Goal: Information Seeking & Learning: Learn about a topic

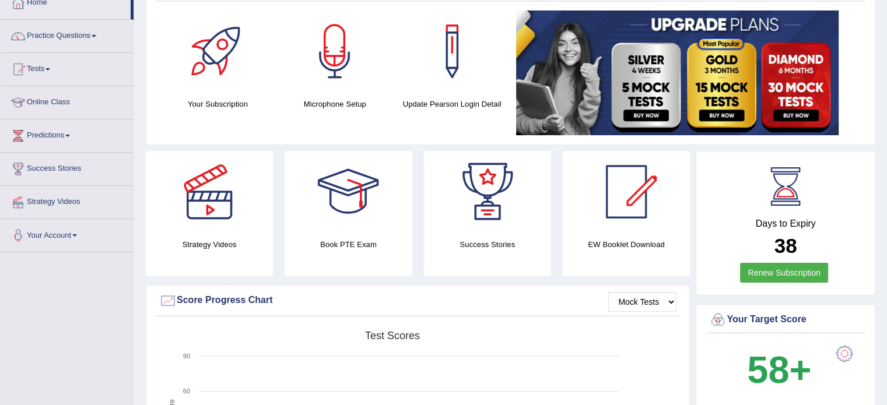
scroll to position [23, 0]
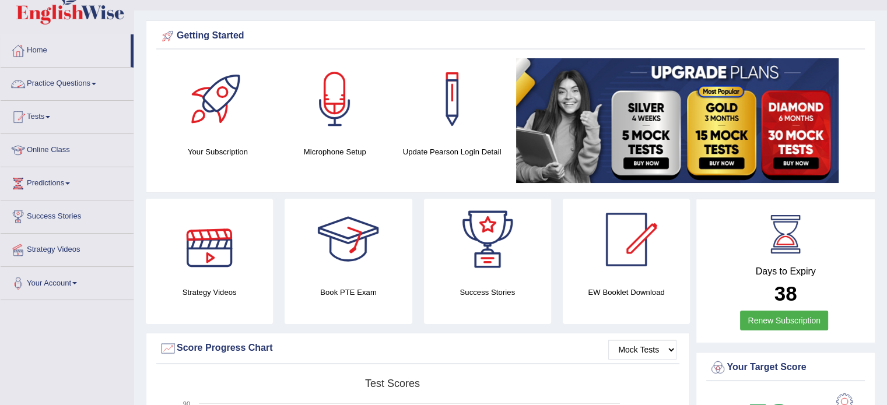
click at [96, 85] on span at bounding box center [94, 84] width 5 height 2
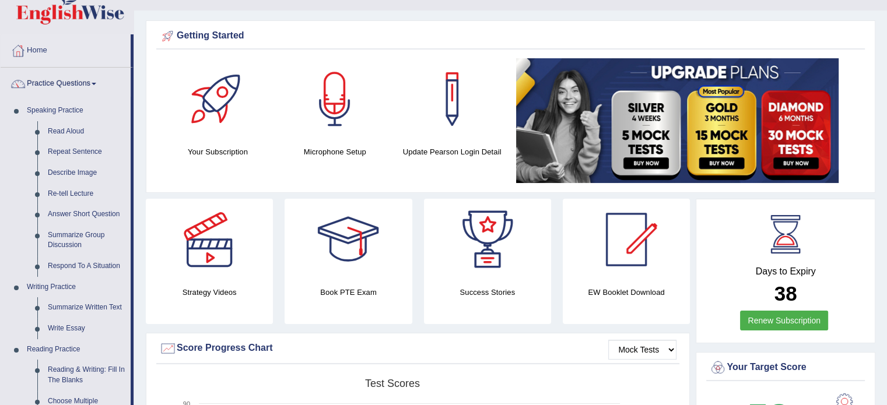
click at [148, 205] on link at bounding box center [209, 240] width 127 height 82
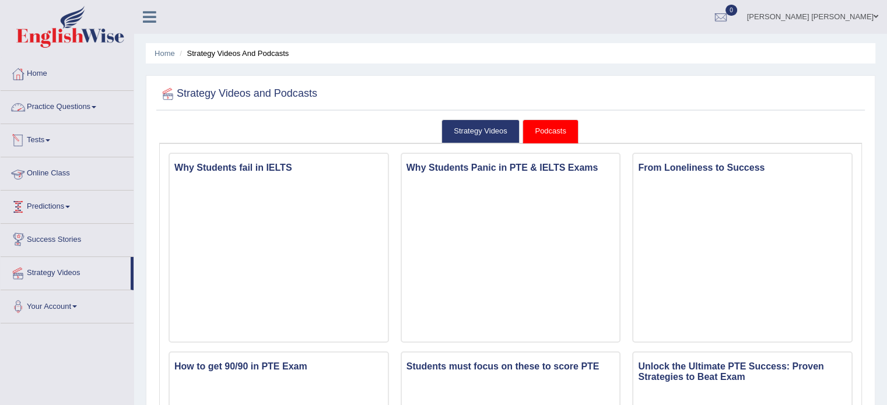
click at [56, 110] on link "Practice Questions" at bounding box center [67, 105] width 133 height 29
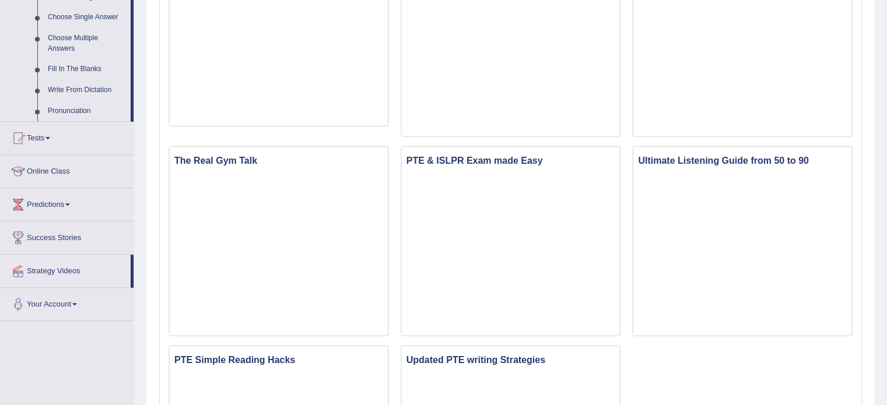
scroll to position [630, 0]
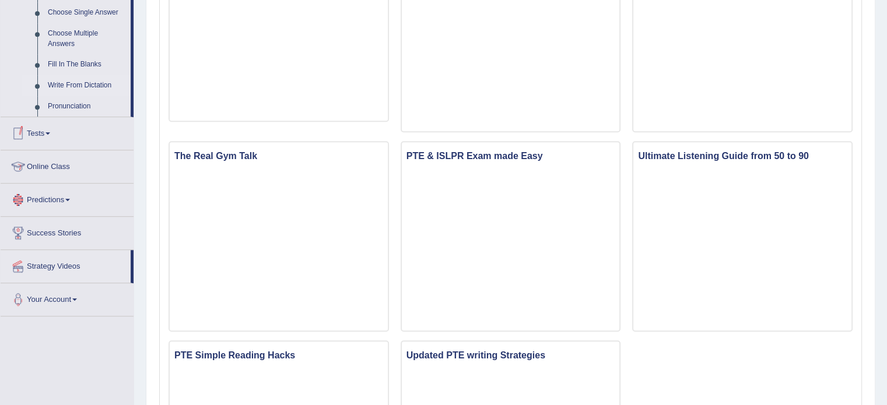
click at [75, 83] on link "Write From Dictation" at bounding box center [87, 85] width 88 height 21
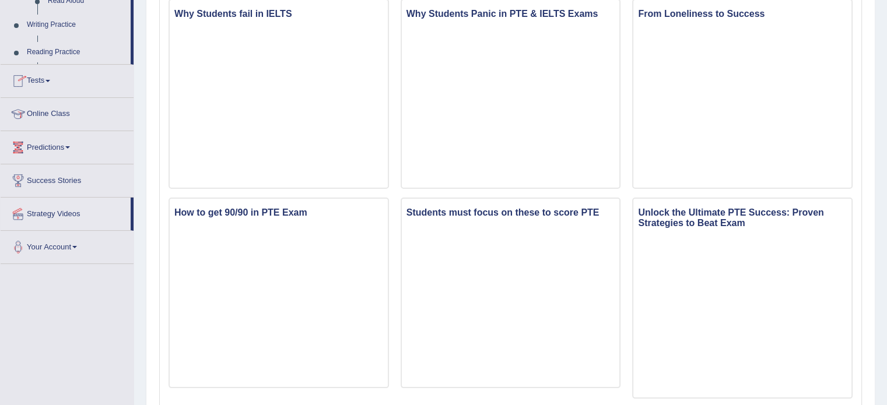
scroll to position [138, 0]
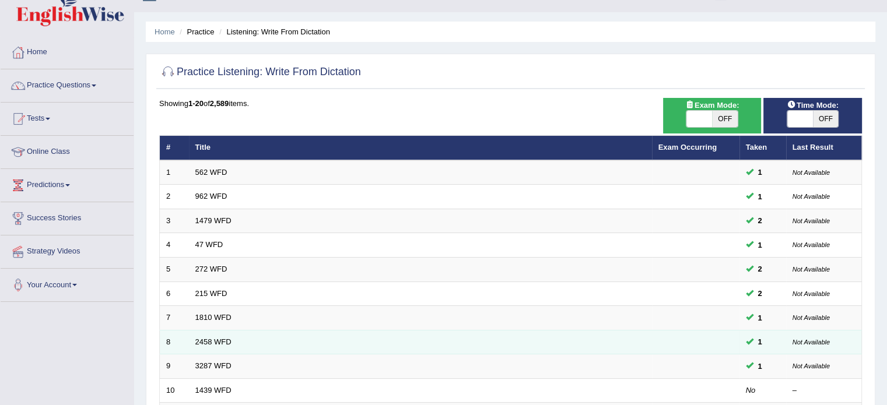
scroll to position [23, 0]
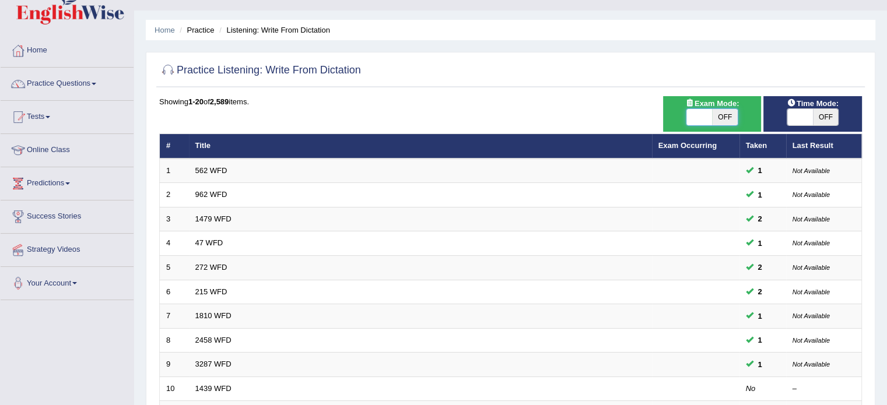
click at [694, 114] on span at bounding box center [699, 117] width 26 height 16
checkbox input "true"
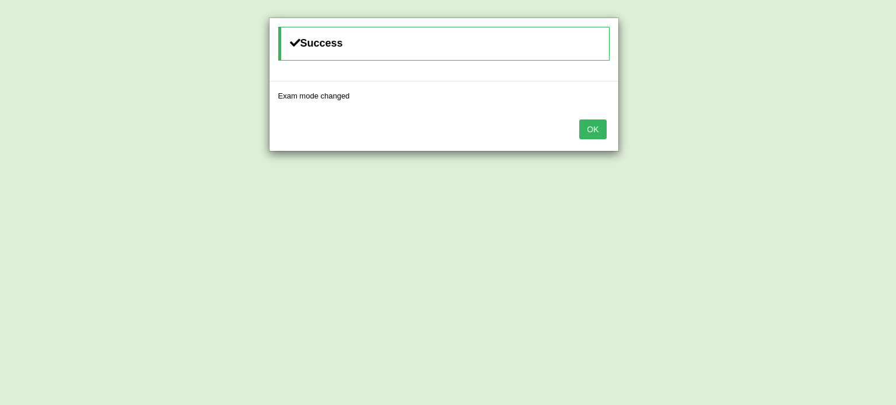
click at [609, 128] on div "OK" at bounding box center [443, 130] width 349 height 41
click at [597, 128] on button "OK" at bounding box center [592, 130] width 27 height 20
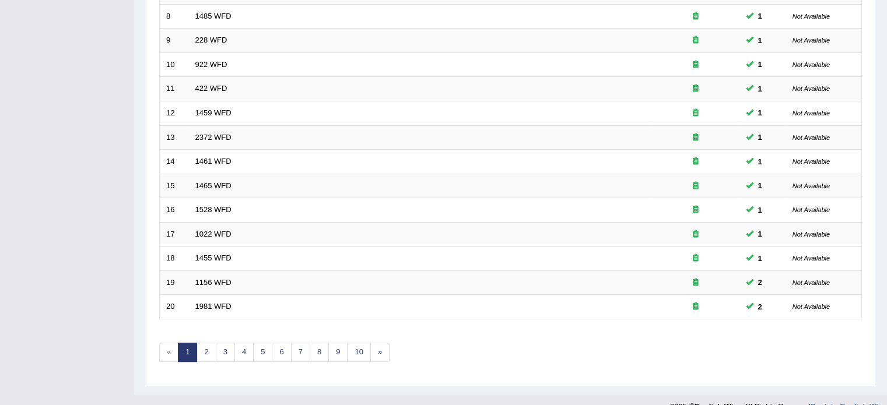
scroll to position [363, 0]
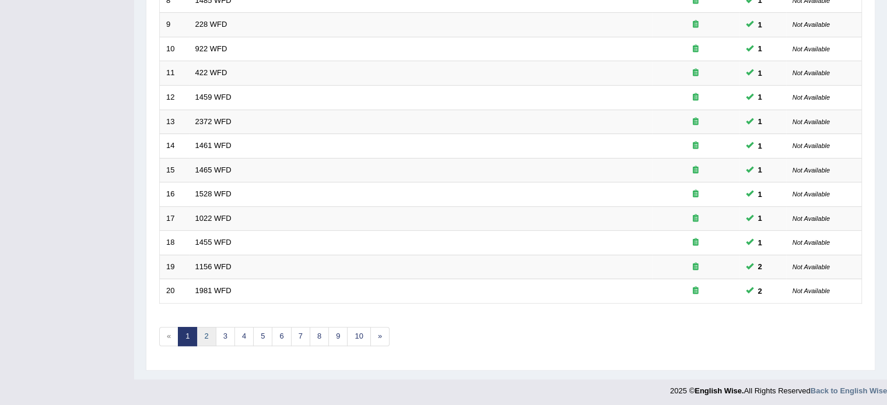
click at [211, 333] on link "2" at bounding box center [206, 336] width 19 height 19
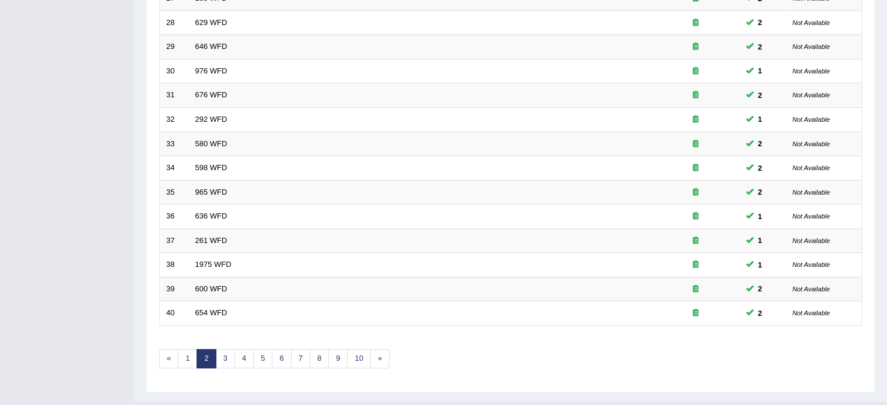
scroll to position [363, 0]
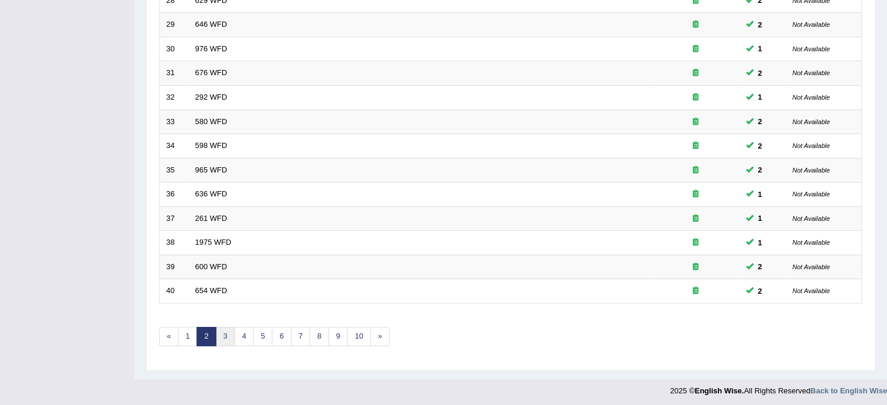
click at [219, 331] on link "3" at bounding box center [225, 336] width 19 height 19
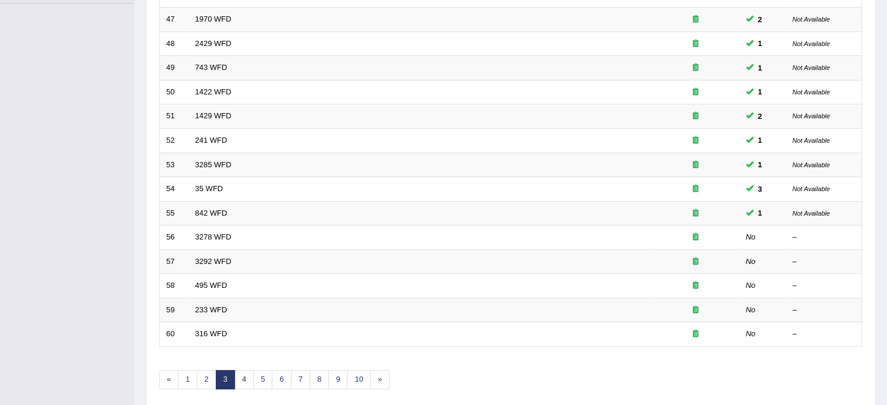
scroll to position [363, 0]
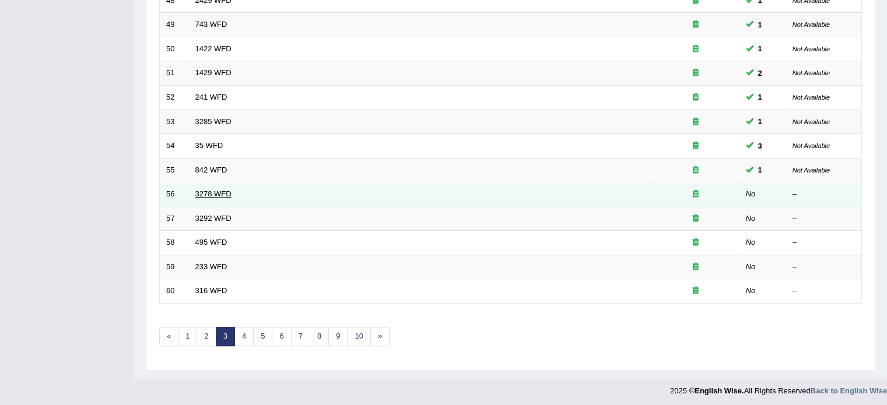
click at [209, 191] on link "3278 WFD" at bounding box center [213, 194] width 36 height 9
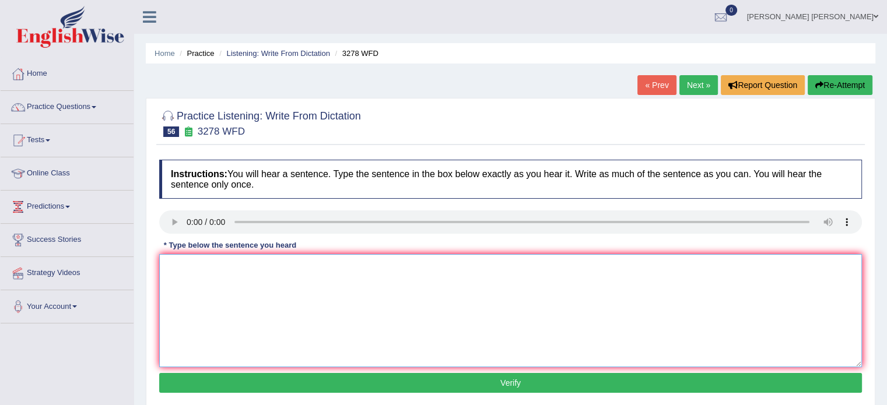
click at [187, 260] on textarea at bounding box center [510, 310] width 703 height 113
type textarea "It is important to plane your study time carefully."
click at [353, 373] on button "Verify" at bounding box center [510, 383] width 703 height 20
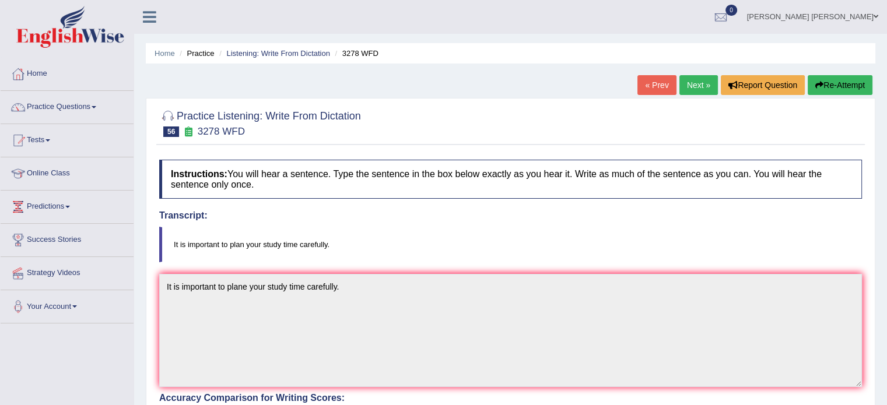
click at [695, 86] on link "Next »" at bounding box center [698, 85] width 38 height 20
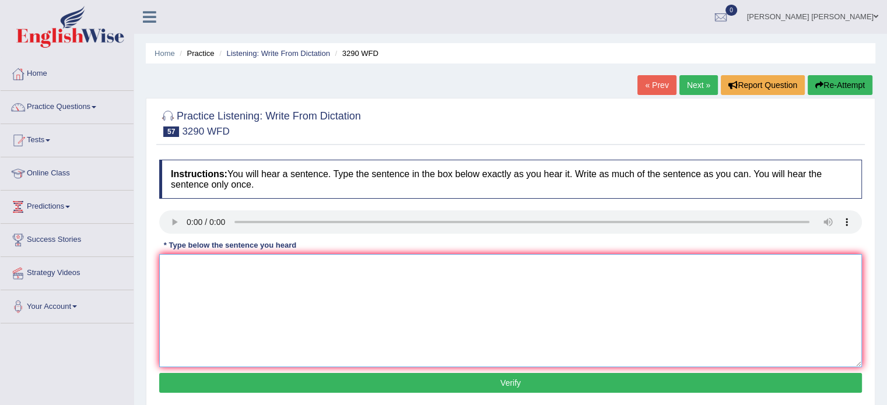
click at [202, 273] on textarea at bounding box center [510, 310] width 703 height 113
click at [335, 261] on textarea "You are required to attand attend lecture and" at bounding box center [510, 310] width 703 height 113
click at [310, 268] on textarea "You are required to attand attend lecture and wrigh weekly reports" at bounding box center [510, 310] width 703 height 113
click at [441, 268] on textarea "You are required to attand attend lectures lecturs and wrigh weekly reports" at bounding box center [510, 310] width 703 height 113
type textarea "You are required to attand attend lectures lecturs and wrigh weekly reports."
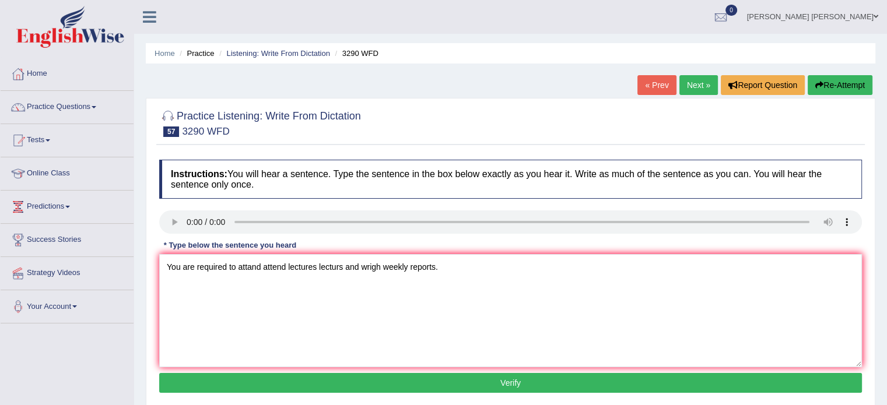
click at [392, 380] on button "Verify" at bounding box center [510, 383] width 703 height 20
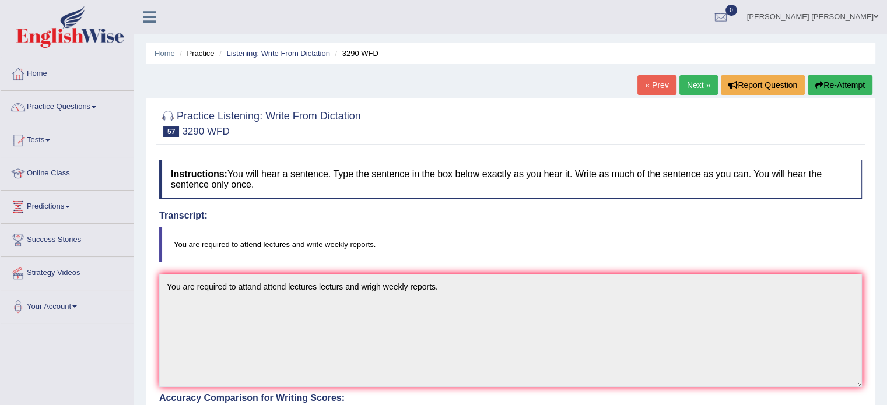
click at [706, 83] on link "Next »" at bounding box center [698, 85] width 38 height 20
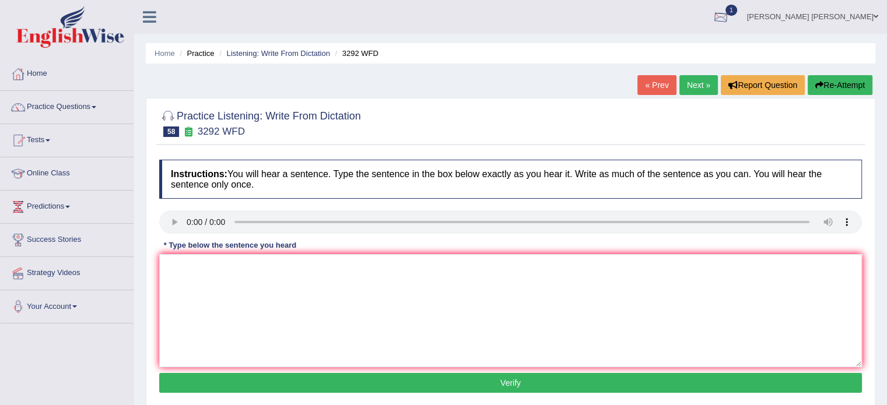
click at [729, 13] on div at bounding box center [720, 17] width 17 height 17
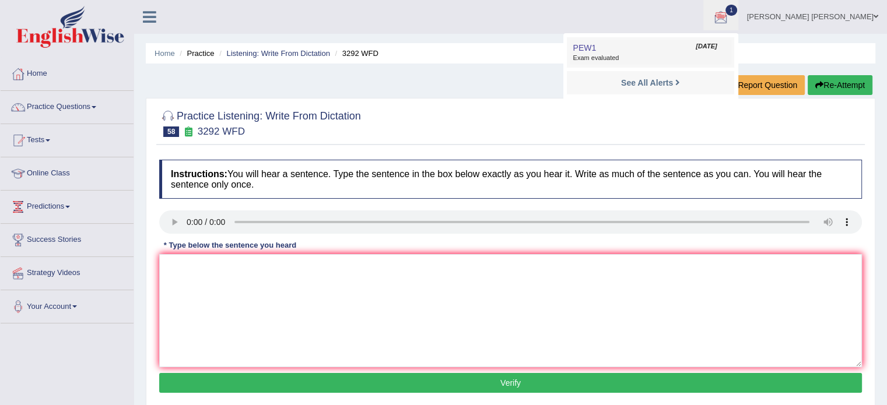
click at [728, 55] on span "Exam evaluated" at bounding box center [650, 58] width 155 height 9
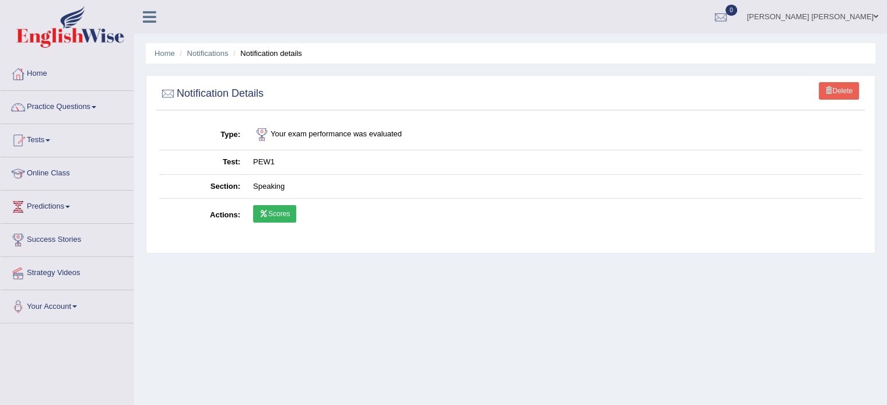
click at [273, 209] on link "Scores" at bounding box center [274, 213] width 43 height 17
click at [65, 104] on link "Practice Questions" at bounding box center [67, 105] width 133 height 29
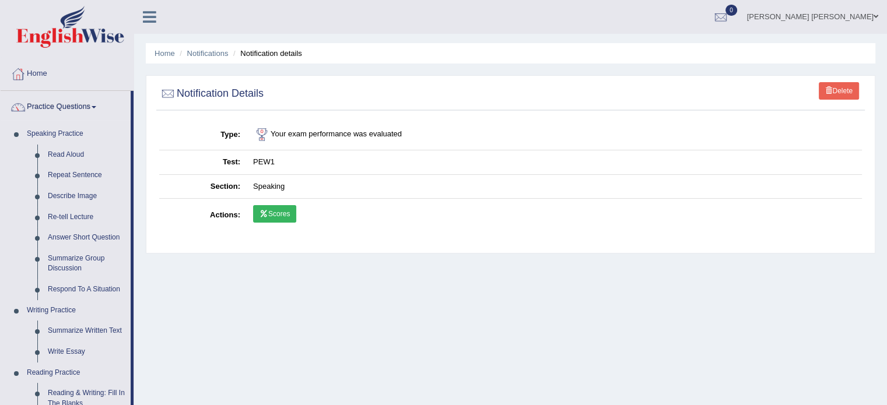
click at [149, 200] on div "Delete Notification Details Type Your exam performance was evaluated Test PEW1 …" at bounding box center [510, 164] width 729 height 178
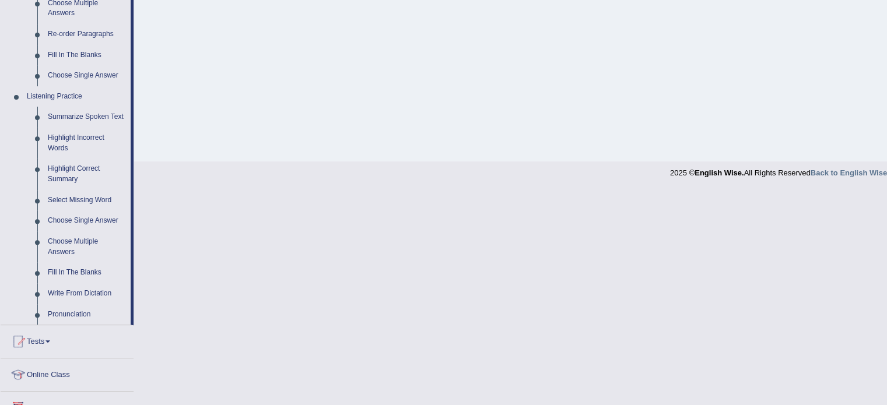
scroll to position [443, 0]
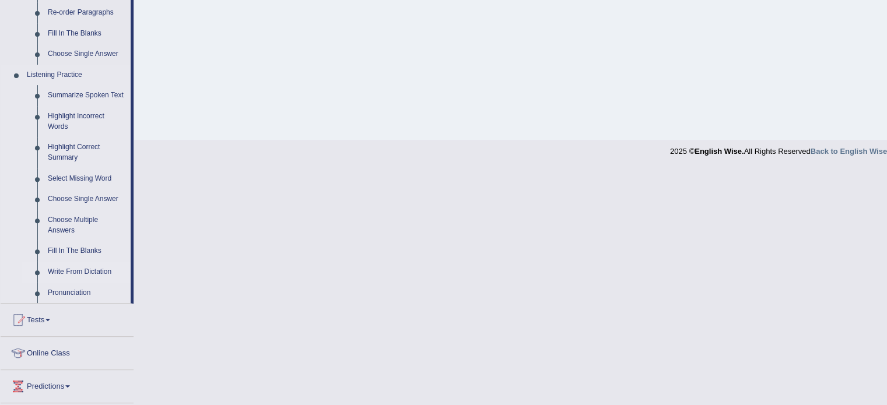
click at [89, 277] on link "Write From Dictation" at bounding box center [87, 272] width 88 height 21
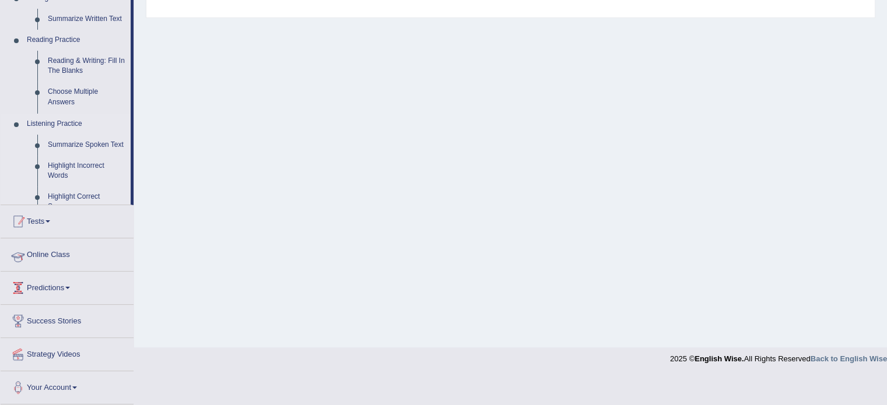
scroll to position [207, 0]
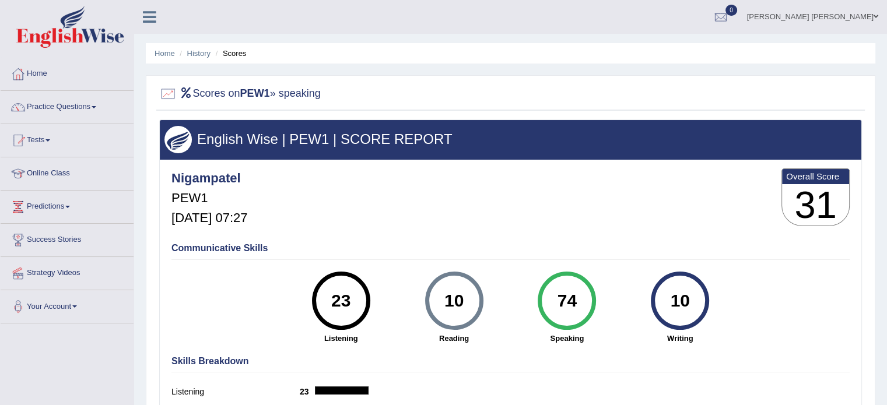
scroll to position [23, 0]
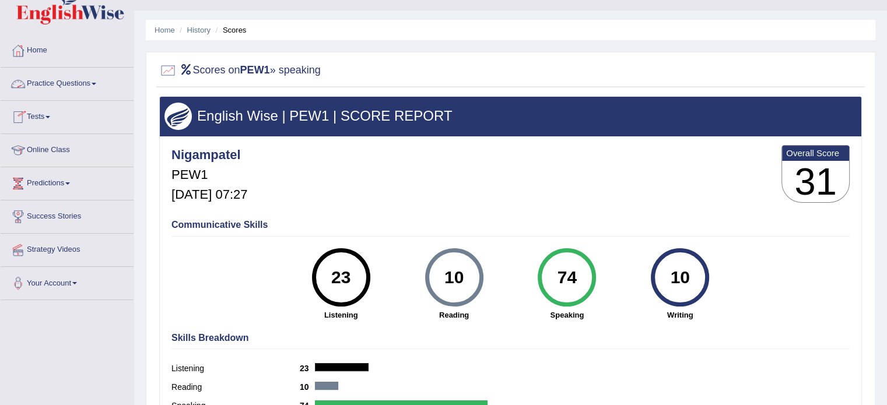
click at [89, 87] on link "Practice Questions" at bounding box center [67, 82] width 133 height 29
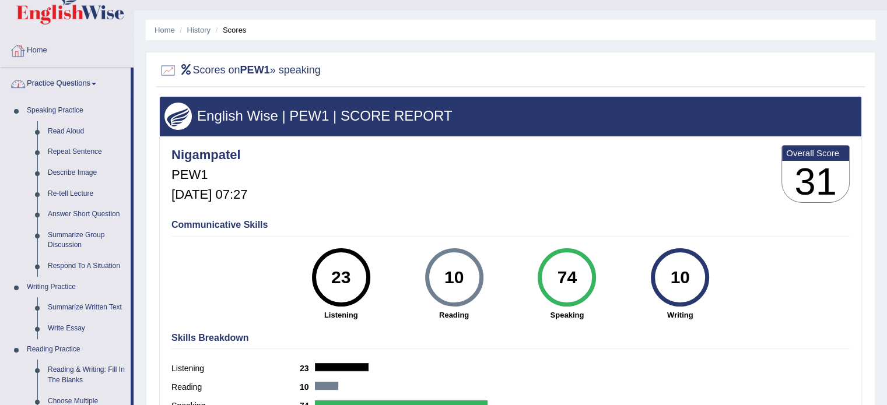
click at [85, 76] on link "Practice Questions" at bounding box center [66, 82] width 130 height 29
click at [332, 280] on div "23" at bounding box center [341, 277] width 43 height 49
click at [152, 268] on div "Scores on PEW1 » speaking English Wise | PEW1 | SCORE REPORT Nigampatel PEW1 Au…" at bounding box center [510, 256] width 729 height 409
click at [86, 86] on link "Practice Questions" at bounding box center [66, 82] width 130 height 29
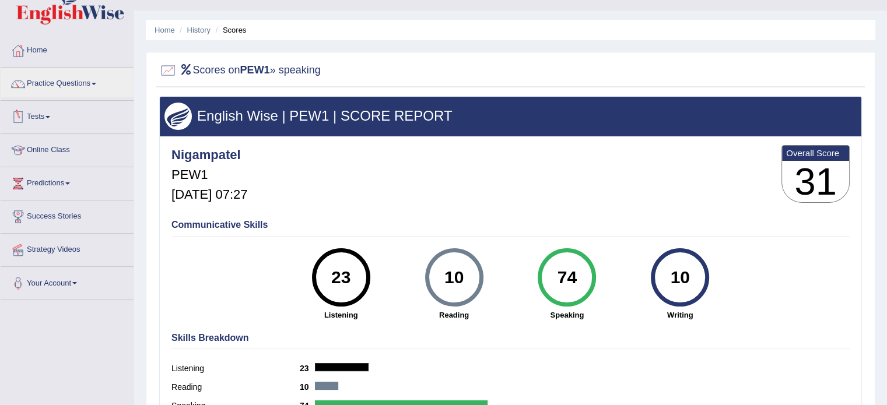
click at [50, 118] on span at bounding box center [47, 117] width 5 height 2
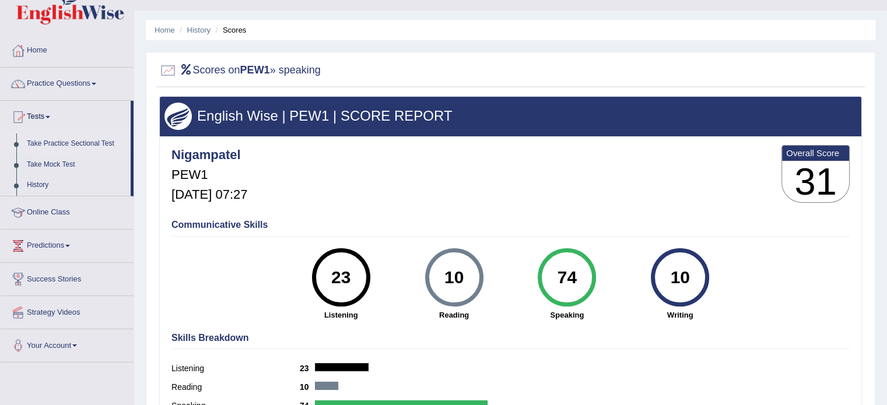
click at [45, 149] on link "Take Practice Sectional Test" at bounding box center [76, 144] width 109 height 21
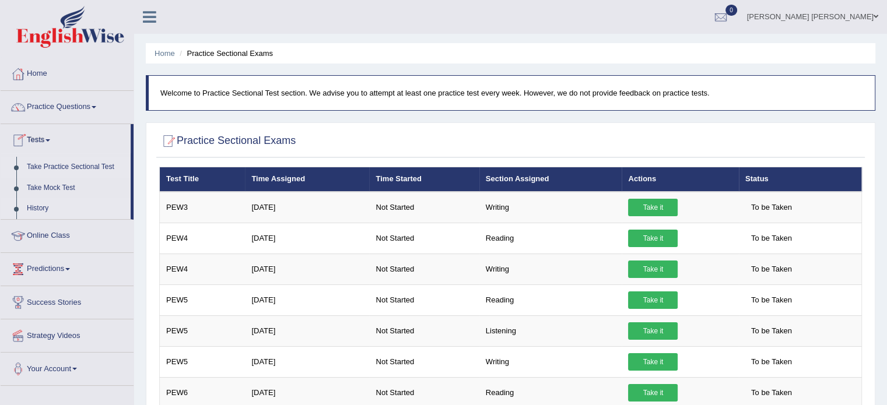
click at [47, 204] on link "History" at bounding box center [76, 208] width 109 height 21
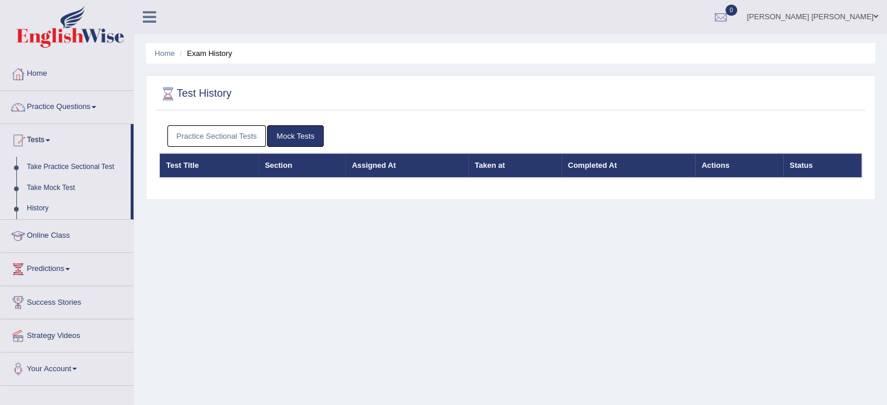
click at [257, 134] on link "Practice Sectional Tests" at bounding box center [216, 136] width 99 height 22
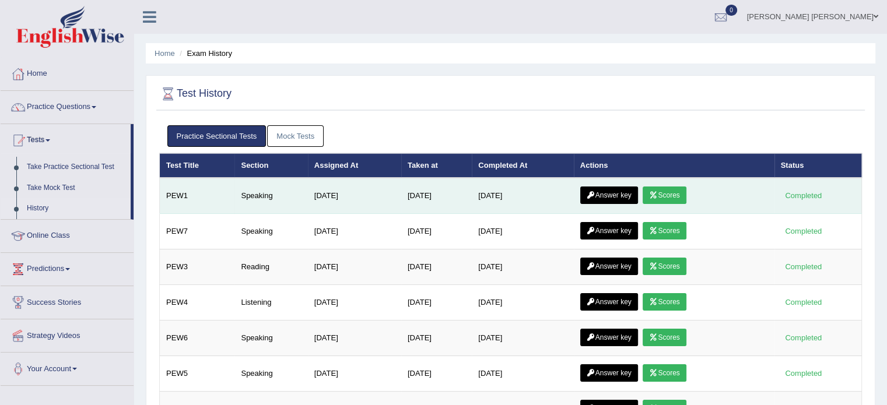
click at [608, 198] on link "Answer key" at bounding box center [609, 195] width 58 height 17
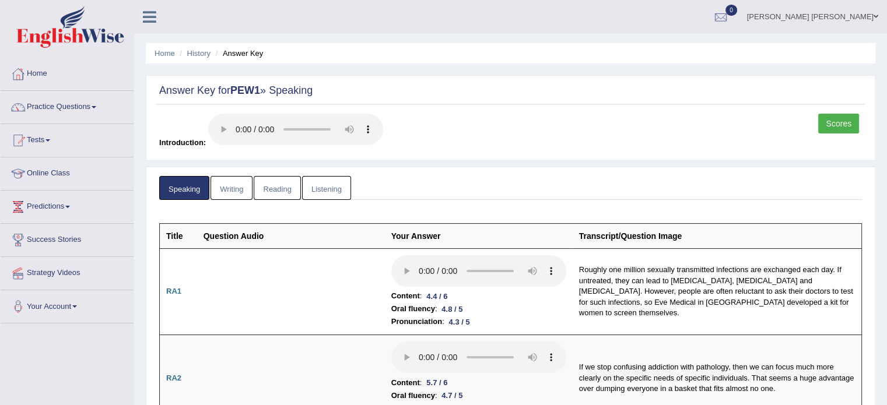
click at [850, 115] on link "Scores" at bounding box center [838, 124] width 41 height 20
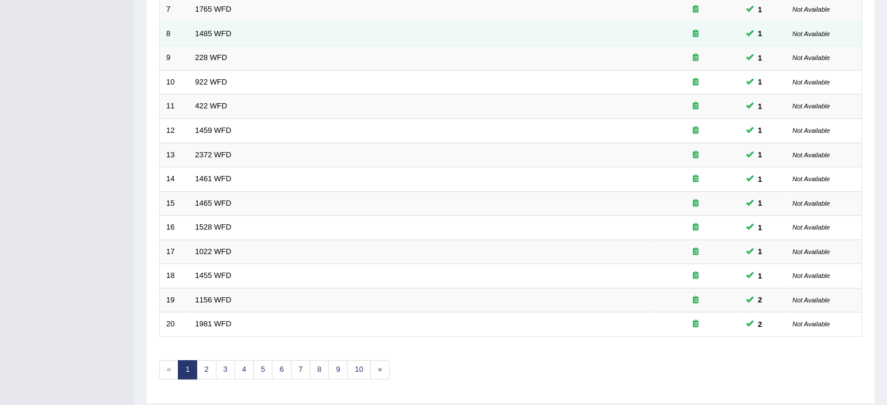
scroll to position [363, 0]
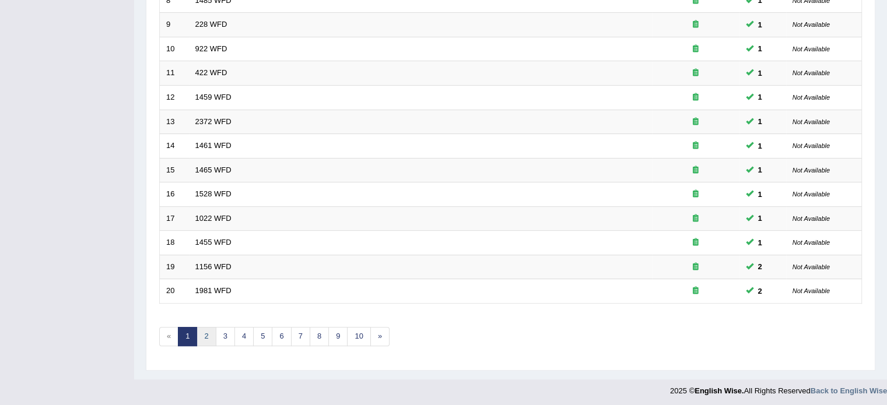
click at [208, 338] on link "2" at bounding box center [206, 336] width 19 height 19
click at [226, 327] on link "3" at bounding box center [225, 336] width 19 height 19
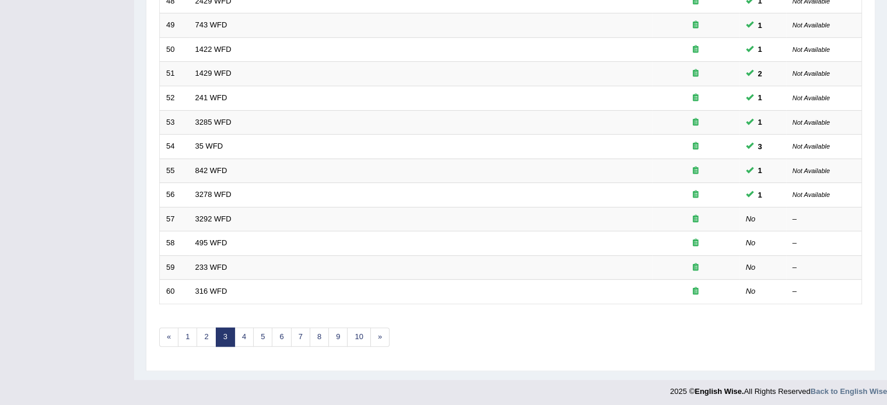
scroll to position [363, 0]
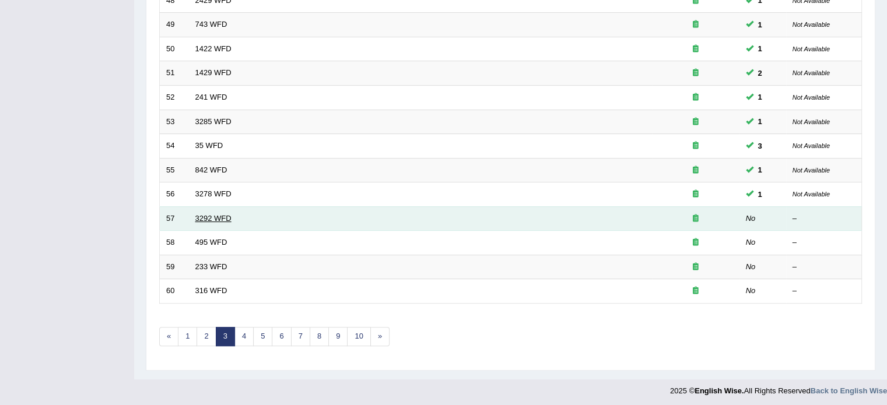
click at [199, 216] on link "3292 WFD" at bounding box center [213, 218] width 36 height 9
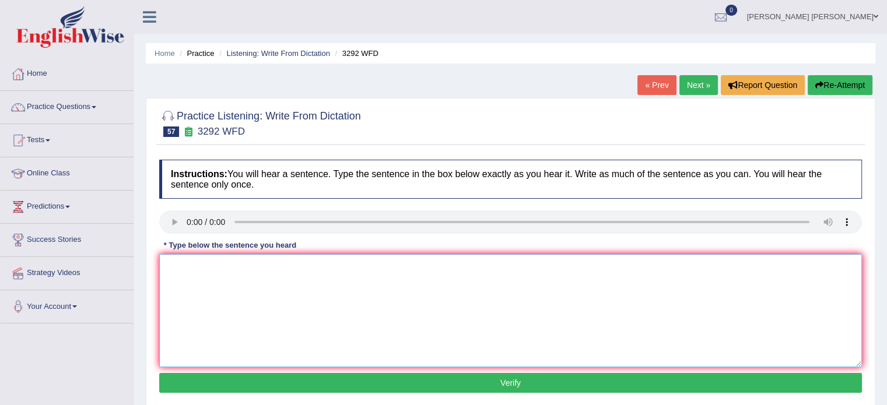
click at [190, 293] on textarea at bounding box center [510, 310] width 703 height 113
click at [205, 265] on textarea "Gravity is a force to boady body to another." at bounding box center [510, 310] width 703 height 113
click at [198, 265] on textarea "Gravity is the a force to boady body to another." at bounding box center [510, 310] width 703 height 113
type textarea "Gravity is the a force to boady body to another."
click at [236, 373] on button "Verify" at bounding box center [510, 383] width 703 height 20
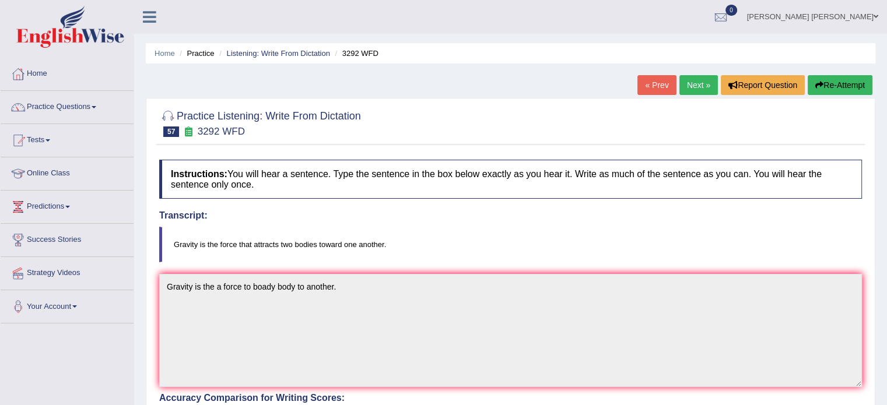
click at [865, 76] on button "Re-Attempt" at bounding box center [840, 85] width 65 height 20
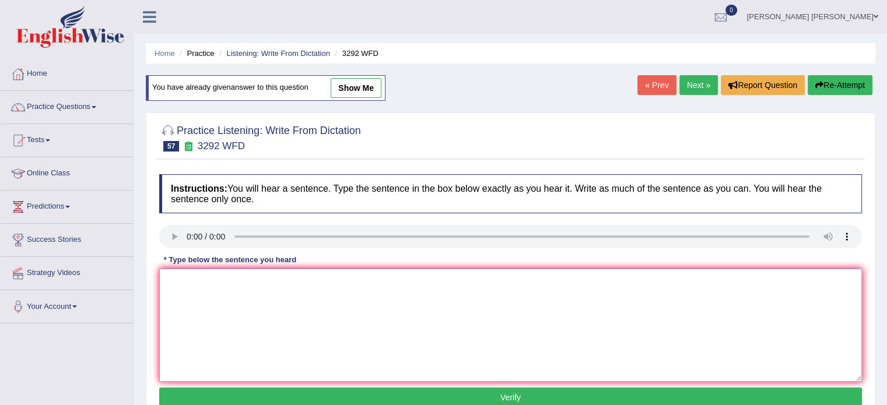
click at [191, 293] on textarea at bounding box center [510, 325] width 703 height 113
type textarea "g"
click at [198, 278] on textarea "Gravity id the force of the atrract atract two boadies to one another." at bounding box center [510, 325] width 703 height 113
click at [280, 277] on textarea "Gravity is the force of the atrract atract two boadies to one another." at bounding box center [510, 325] width 703 height 113
click at [255, 279] on textarea "Gravity is the force of the atrract atract two boadies to one another." at bounding box center [510, 325] width 703 height 113
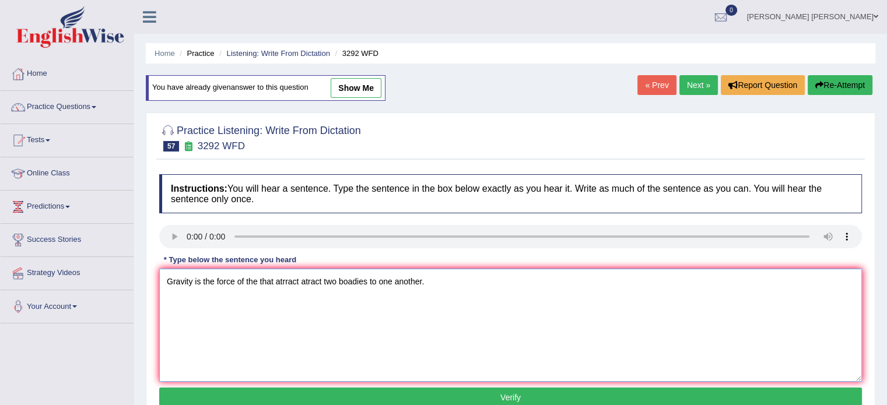
type textarea "Gravity is the force of the that atrract atract two boadies to one another."
click at [285, 395] on button "Verify" at bounding box center [510, 398] width 703 height 20
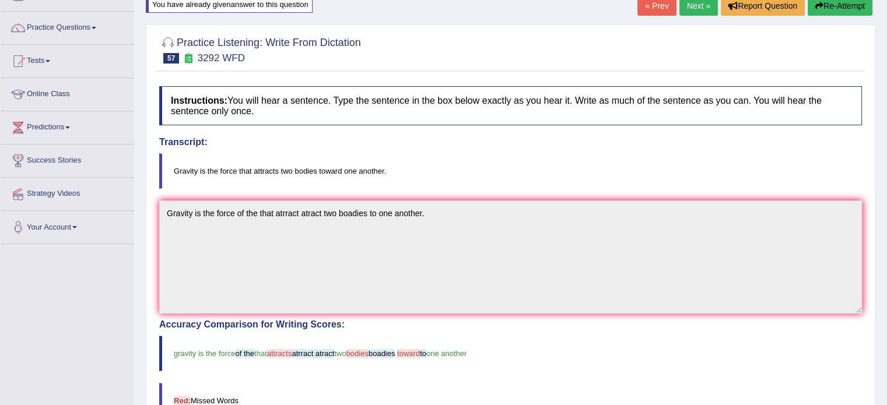
scroll to position [73, 0]
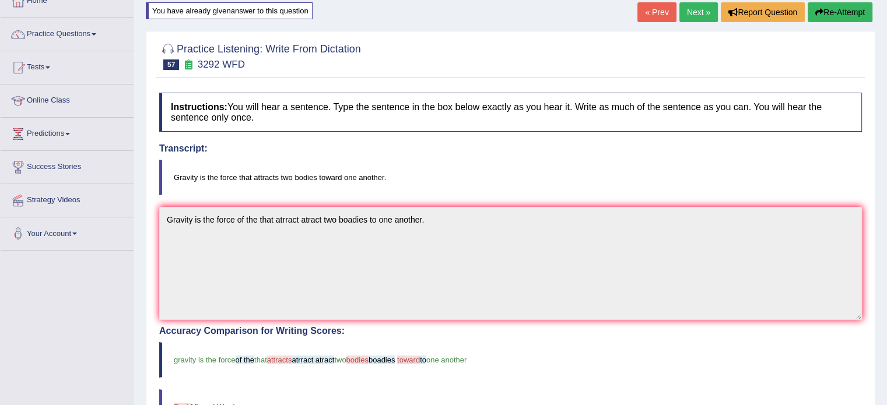
click at [693, 8] on link "Next »" at bounding box center [698, 12] width 38 height 20
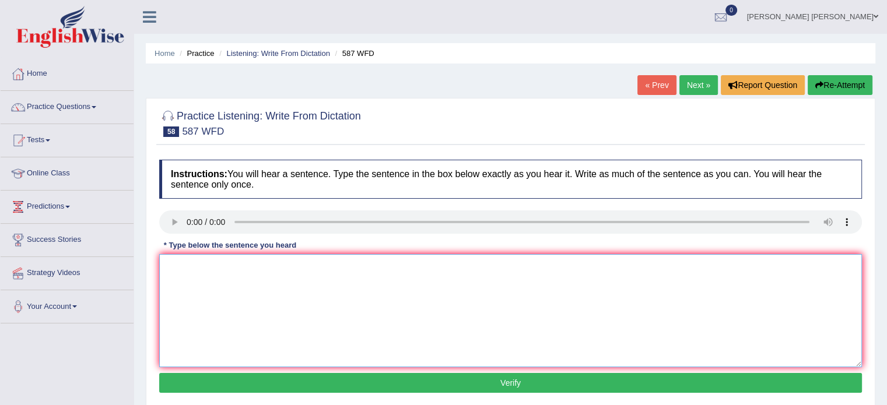
click at [170, 293] on textarea at bounding box center [510, 310] width 703 height 113
type textarea "The staff is cleanin the room because of the [DATE] meeting."
click at [184, 384] on button "Verify" at bounding box center [510, 383] width 703 height 20
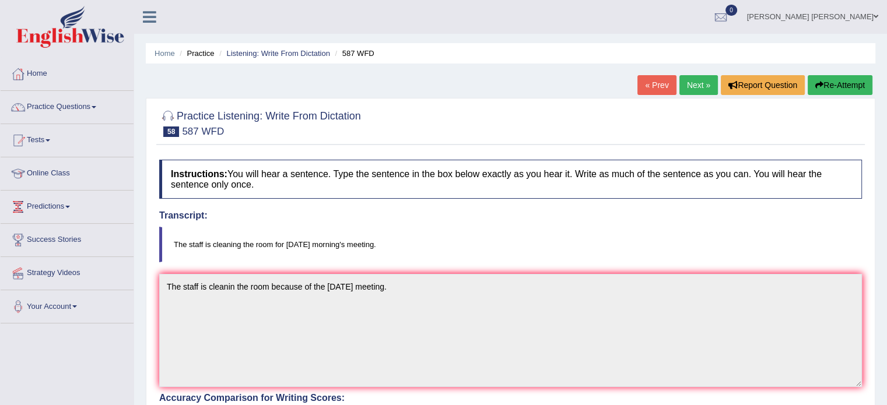
click at [815, 84] on icon "button" at bounding box center [819, 85] width 8 height 8
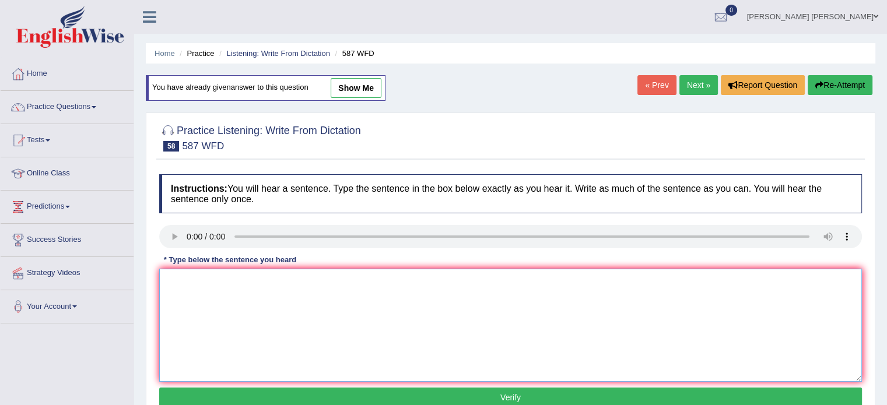
click at [392, 321] on textarea at bounding box center [510, 325] width 703 height 113
type textarea "The staff is clening the room room tomorroe morning's meeting."
click at [338, 397] on button "Verify" at bounding box center [510, 398] width 703 height 20
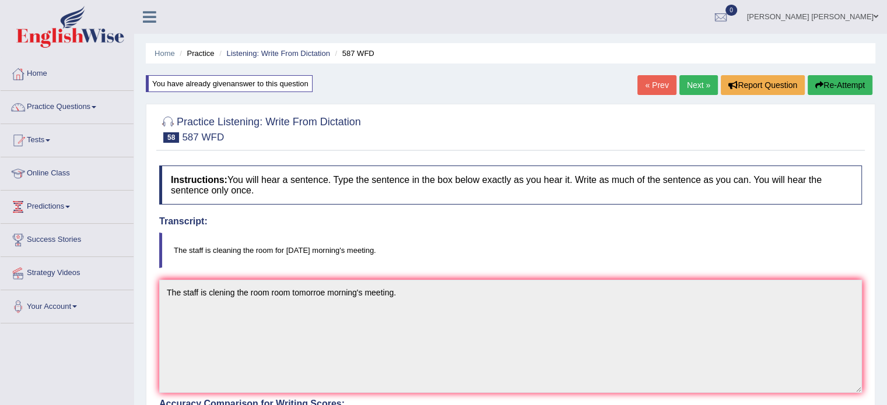
click at [830, 81] on button "Re-Attempt" at bounding box center [840, 85] width 65 height 20
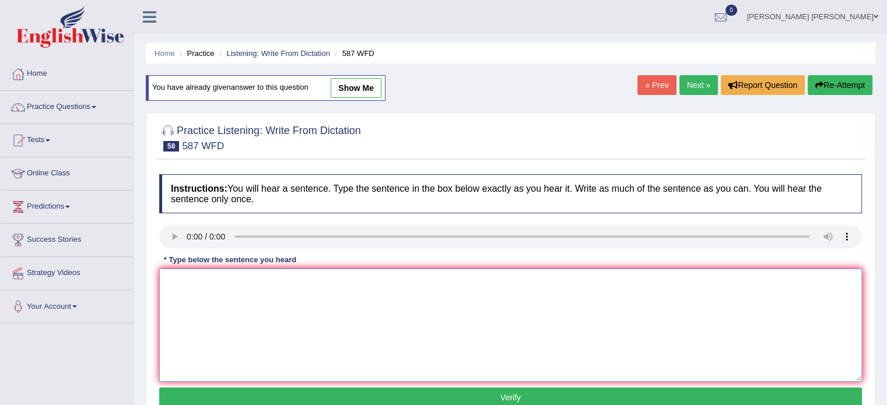
click at [252, 279] on textarea at bounding box center [510, 325] width 703 height 113
paste textarea "The staff is clening the room room tomorroe morning's meeting."
click at [325, 283] on textarea "The staff is clening the room room tomorroe morning's meeting." at bounding box center [510, 325] width 703 height 113
click at [288, 279] on textarea "The staff is clening the room room [DATE] morning's meeting." at bounding box center [510, 325] width 703 height 113
type textarea "The staff is clening the room room the for tomorrow morning's meeting."
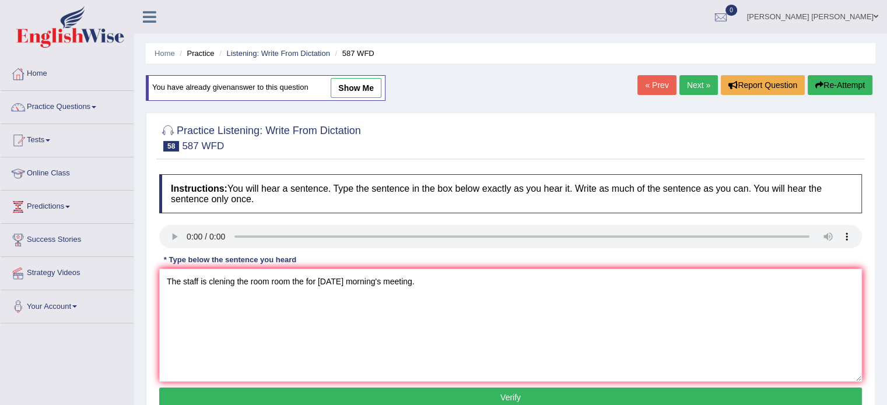
click at [282, 397] on button "Verify" at bounding box center [510, 398] width 703 height 20
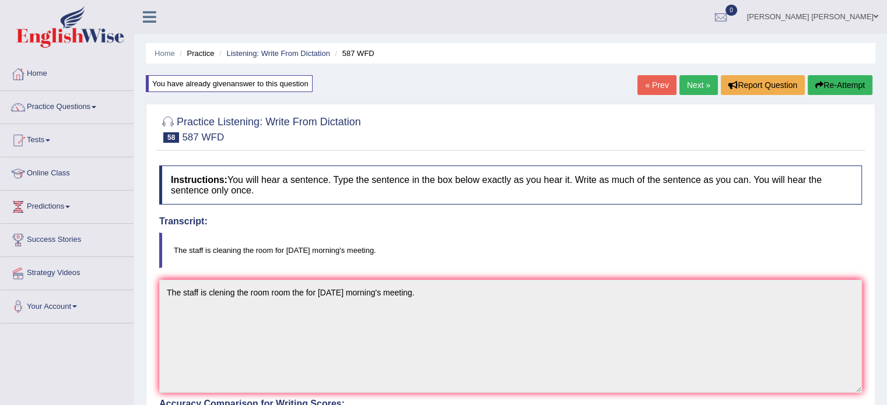
click at [694, 86] on link "Next »" at bounding box center [698, 85] width 38 height 20
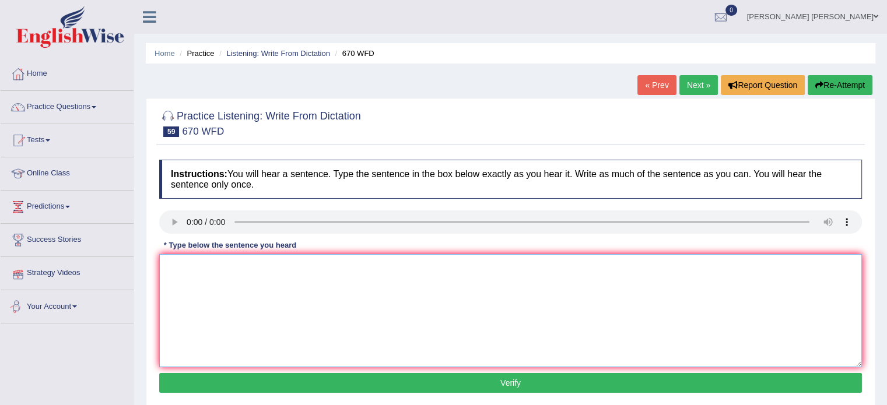
click at [169, 311] on textarea at bounding box center [510, 310] width 703 height 113
type textarea "Students can find the new climate change."
click at [204, 382] on button "Verify" at bounding box center [510, 383] width 703 height 20
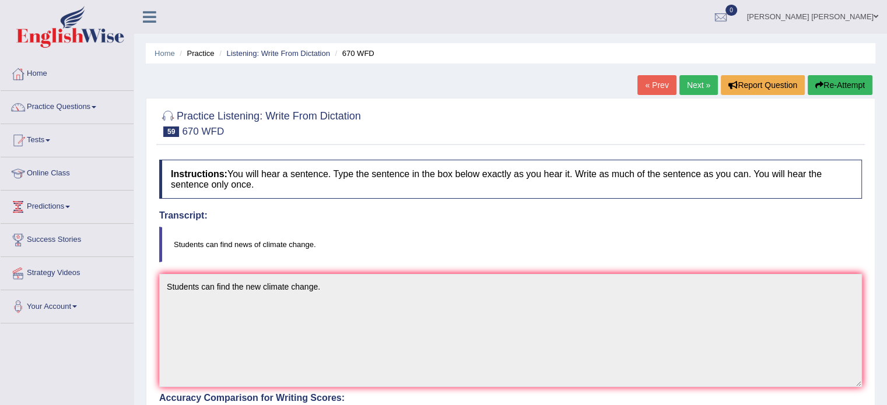
click at [691, 81] on link "Next »" at bounding box center [698, 85] width 38 height 20
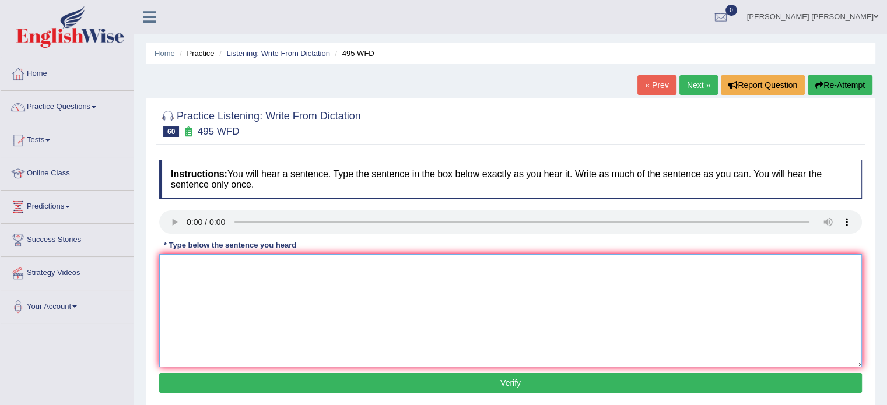
click at [171, 317] on textarea at bounding box center [510, 310] width 703 height 113
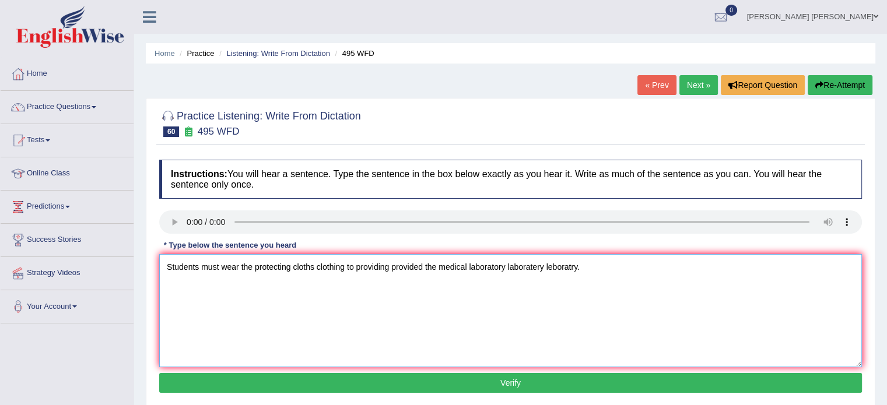
type textarea "Students must wear the protecting cloths clothing to providing provided the med…"
click at [222, 373] on button "Verify" at bounding box center [510, 383] width 703 height 20
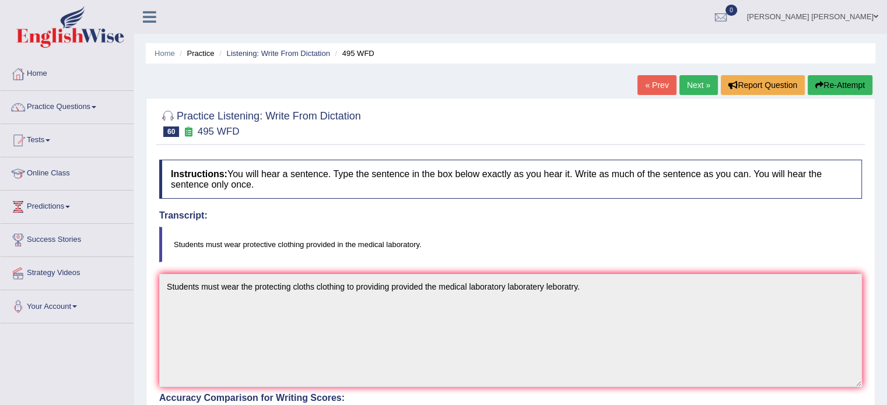
click at [679, 90] on link "Next »" at bounding box center [698, 85] width 38 height 20
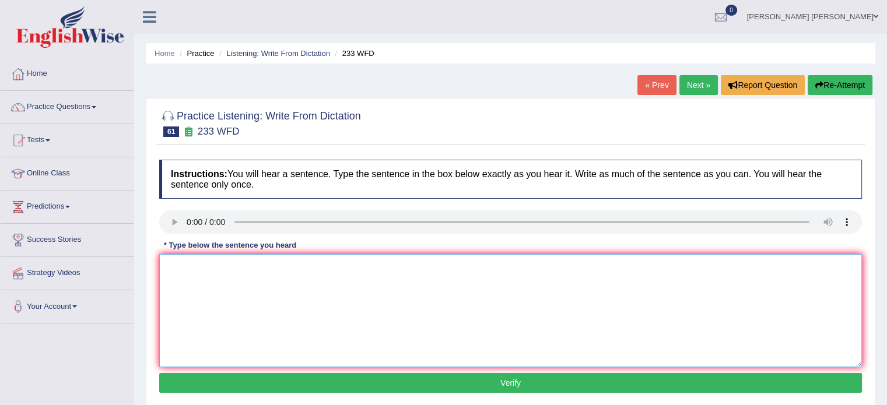
click at [230, 302] on textarea at bounding box center [510, 310] width 703 height 113
type textarea "Parents talk to the children tens to be verified varify."
click at [225, 380] on button "Verify" at bounding box center [510, 383] width 703 height 20
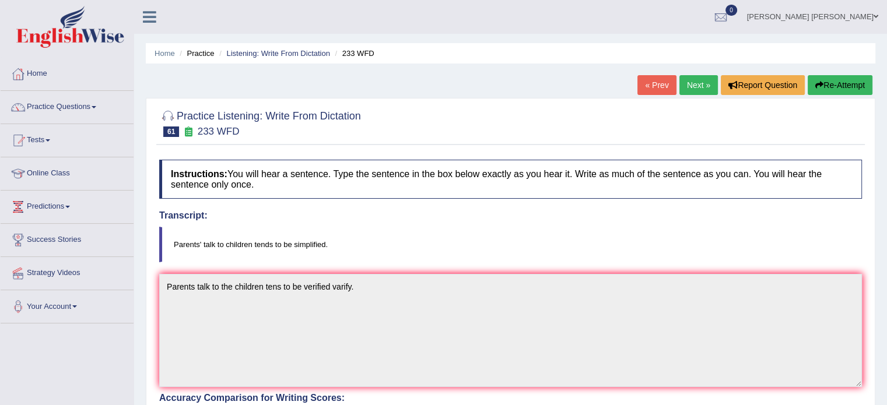
click at [831, 79] on button "Re-Attempt" at bounding box center [840, 85] width 65 height 20
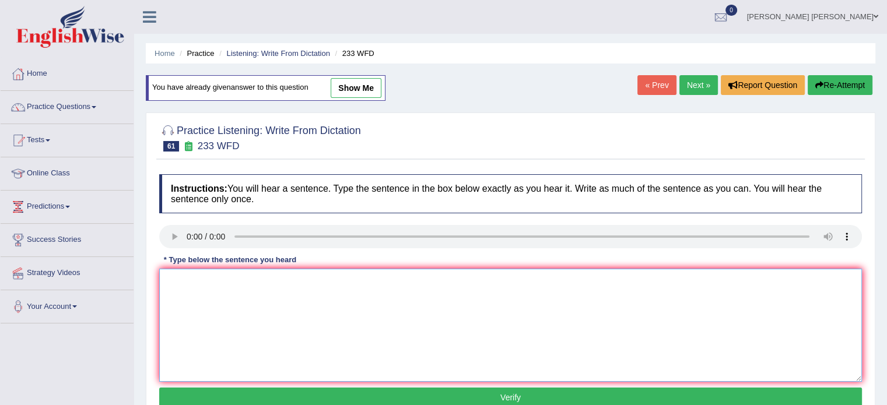
click at [384, 291] on textarea at bounding box center [510, 325] width 703 height 113
type textarea "Parent's talk to the children teans tend to be a simplified."
click at [382, 396] on button "Verify" at bounding box center [510, 398] width 703 height 20
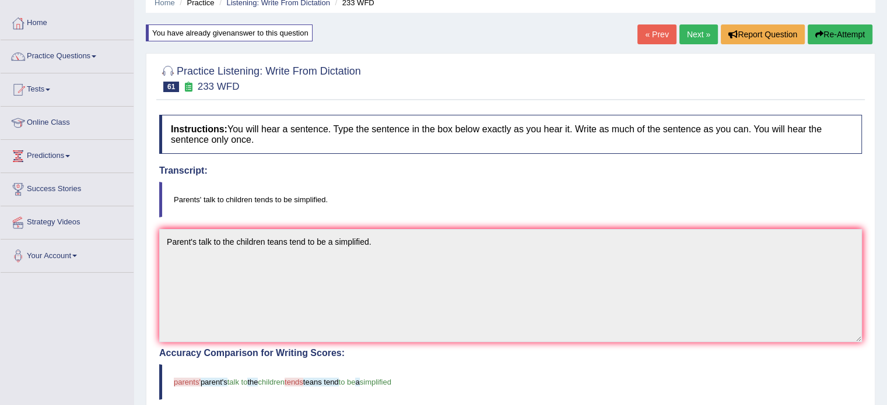
scroll to position [47, 0]
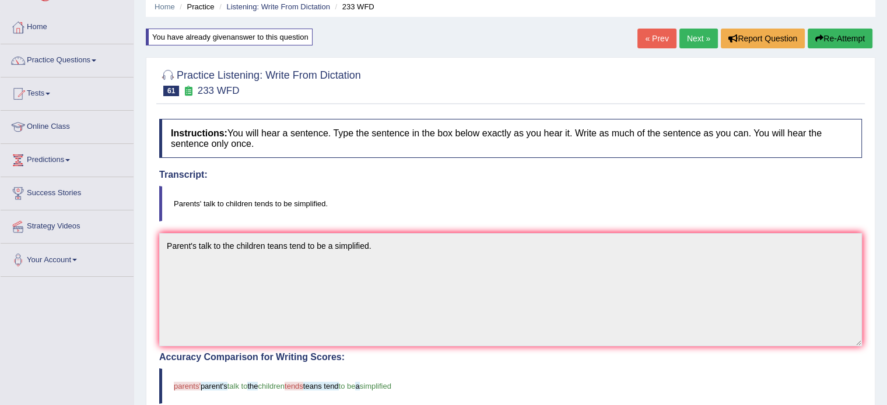
click at [695, 43] on link "Next »" at bounding box center [698, 39] width 38 height 20
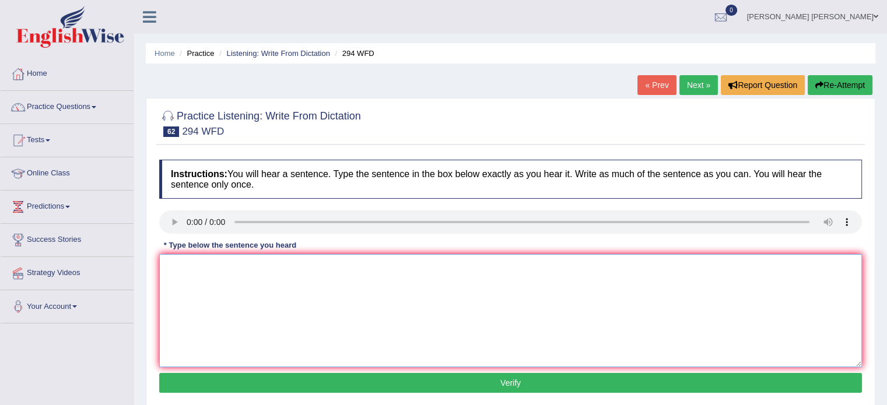
click at [215, 268] on textarea at bounding box center [510, 310] width 703 height 113
click at [341, 264] on textarea "Some people this is eye eye's was some people complain action take it." at bounding box center [510, 310] width 703 height 113
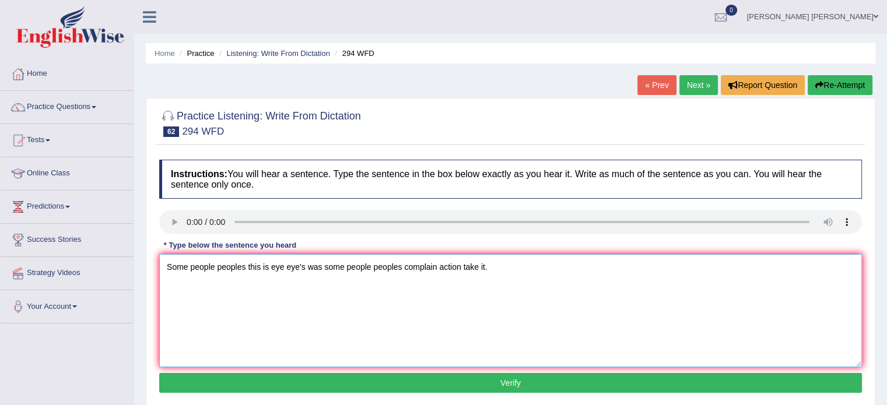
type textarea "Some people peoples this is eye eye's was some people peoples complain action t…"
click at [483, 389] on button "Verify" at bounding box center [510, 383] width 703 height 20
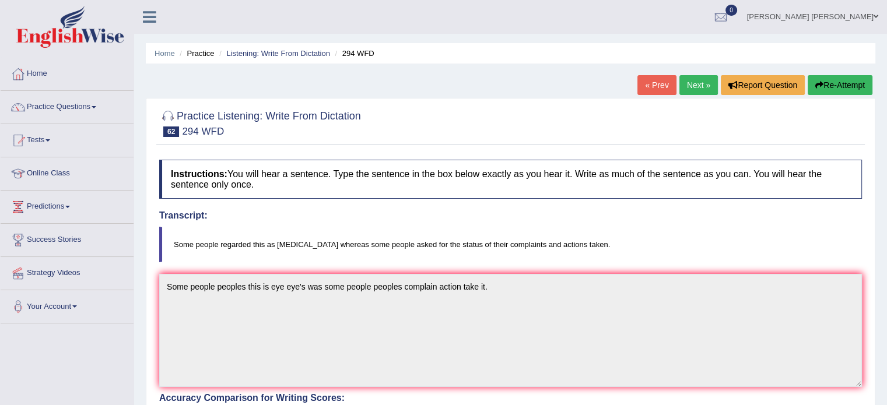
click at [690, 85] on link "Next »" at bounding box center [698, 85] width 38 height 20
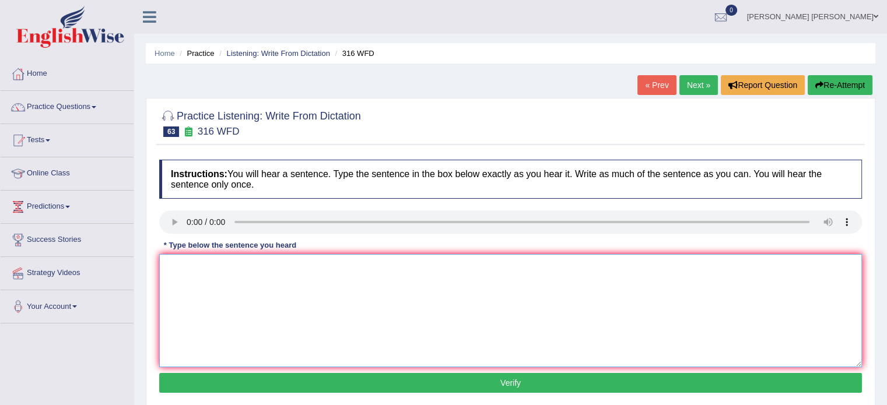
click at [217, 293] on textarea at bounding box center [510, 310] width 703 height 113
type textarea "Students will focus on the reports report to changing media world."
click at [283, 377] on button "Verify" at bounding box center [510, 383] width 703 height 20
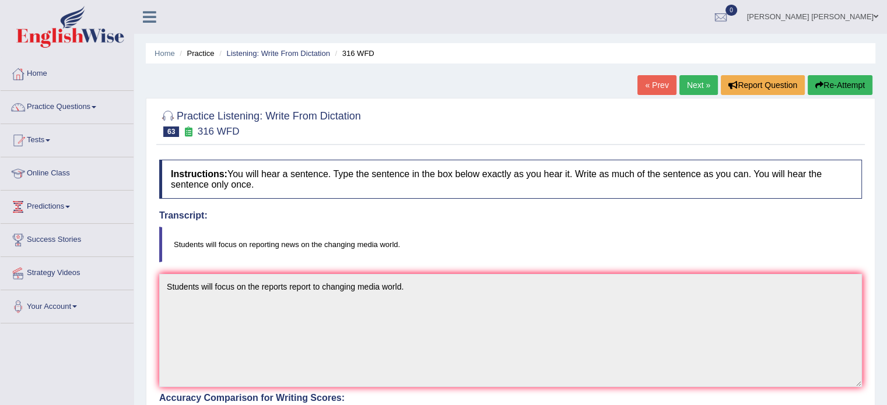
click at [706, 84] on link "Next »" at bounding box center [698, 85] width 38 height 20
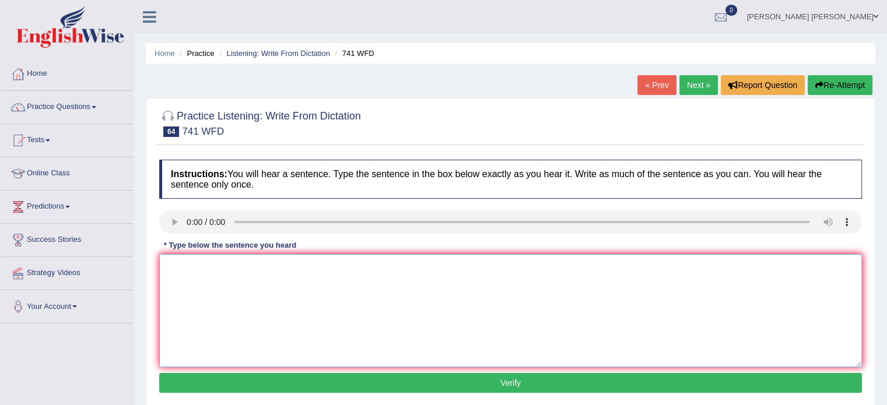
click at [184, 277] on textarea at bounding box center [510, 310] width 703 height 113
click at [338, 267] on textarea "The task of [DATE] is required a higher level of skills skill" at bounding box center [510, 310] width 703 height 113
type textarea "The task of tomorrow is required a higher level levels of skills skill"
click at [320, 378] on button "Verify" at bounding box center [510, 383] width 703 height 20
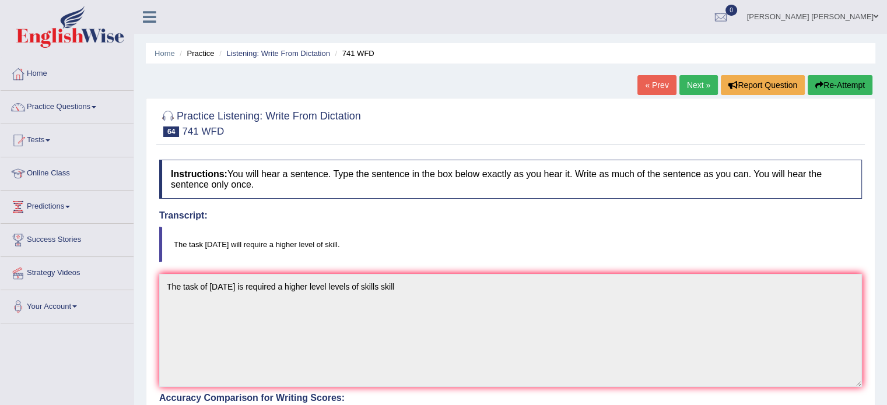
click at [700, 79] on link "Next »" at bounding box center [698, 85] width 38 height 20
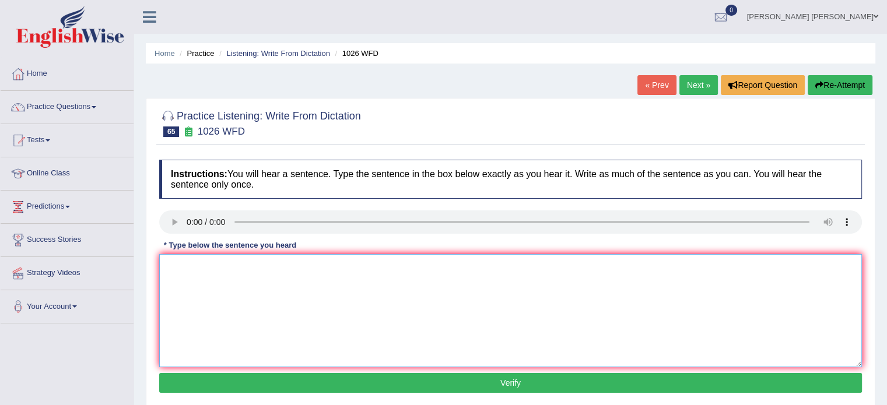
click at [210, 328] on textarea at bounding box center [510, 310] width 703 height 113
click at [216, 264] on textarea "Football palyes player play plays to all year of the university." at bounding box center [510, 310] width 703 height 113
type textarea "Football players player play plays to all year of the university."
click at [268, 387] on button "Verify" at bounding box center [510, 383] width 703 height 20
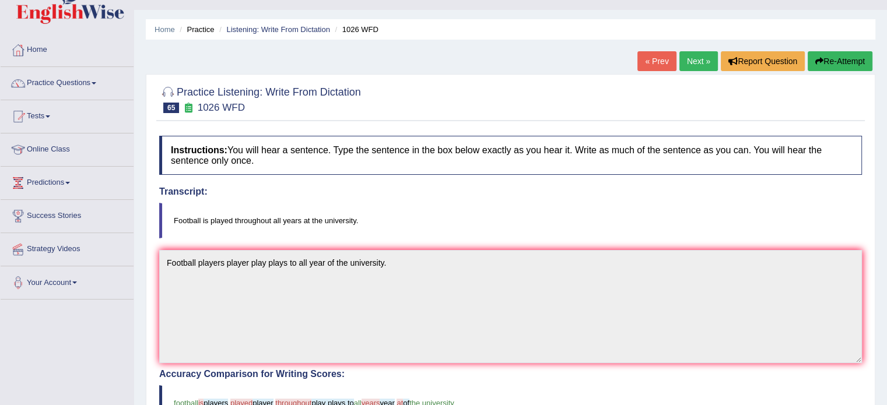
scroll to position [23, 0]
click at [686, 55] on link "Next »" at bounding box center [698, 62] width 38 height 20
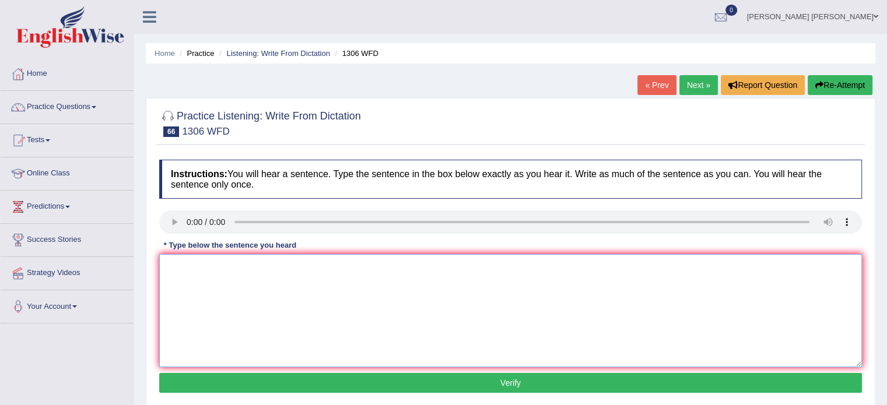
click at [180, 279] on textarea at bounding box center [510, 310] width 703 height 113
click at [325, 264] on textarea "When the code is annouce the senetence thejudge" at bounding box center [510, 310] width 703 height 113
click at [353, 265] on textarea "When the code is annouce the senetence the judge" at bounding box center [510, 310] width 703 height 113
type textarea "When the code is annouce the senetence the judge."
click at [315, 384] on button "Verify" at bounding box center [510, 383] width 703 height 20
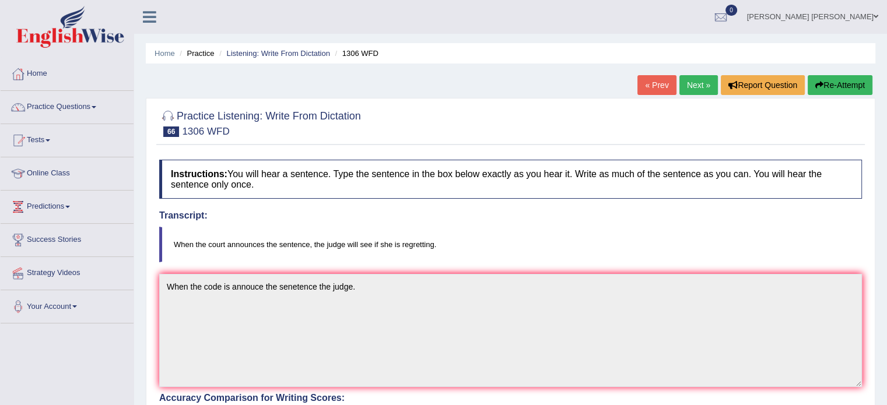
click at [702, 79] on link "Next »" at bounding box center [698, 85] width 38 height 20
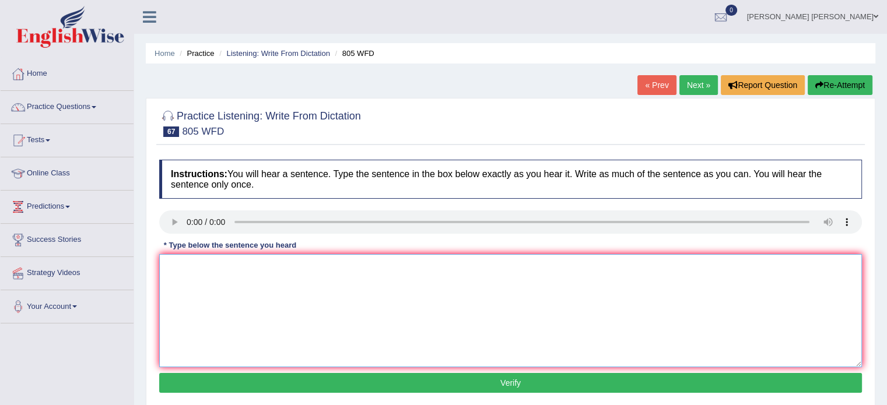
click at [187, 268] on textarea at bounding box center [510, 310] width 703 height 113
type textarea "Laundry facility is are available in each school in free of charge."
click at [369, 376] on button "Verify" at bounding box center [510, 383] width 703 height 20
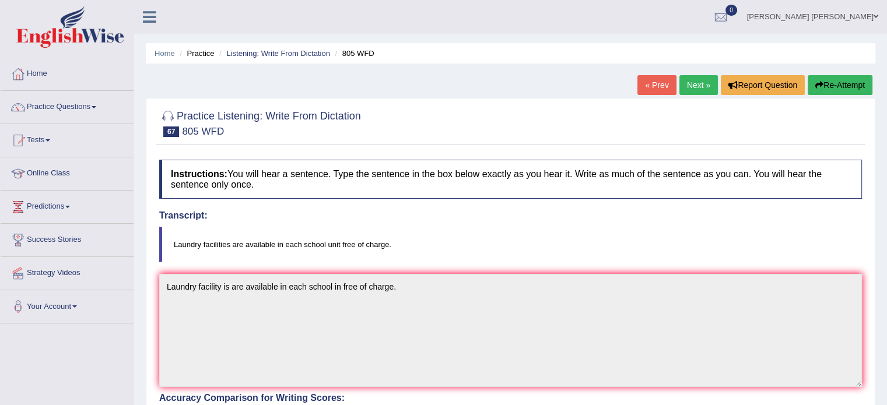
click at [695, 83] on link "Next »" at bounding box center [698, 85] width 38 height 20
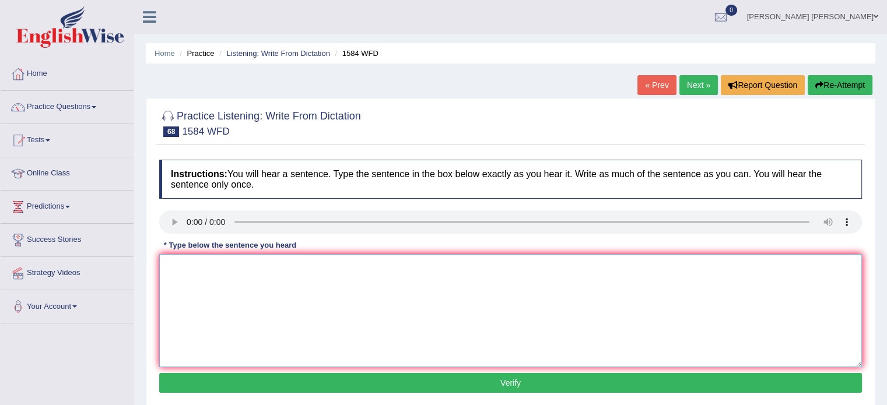
click at [206, 307] on textarea at bounding box center [510, 310] width 703 height 113
type textarea "You should return the books on to the library before end ending of your tearm."
click at [223, 383] on button "Verify" at bounding box center [510, 383] width 703 height 20
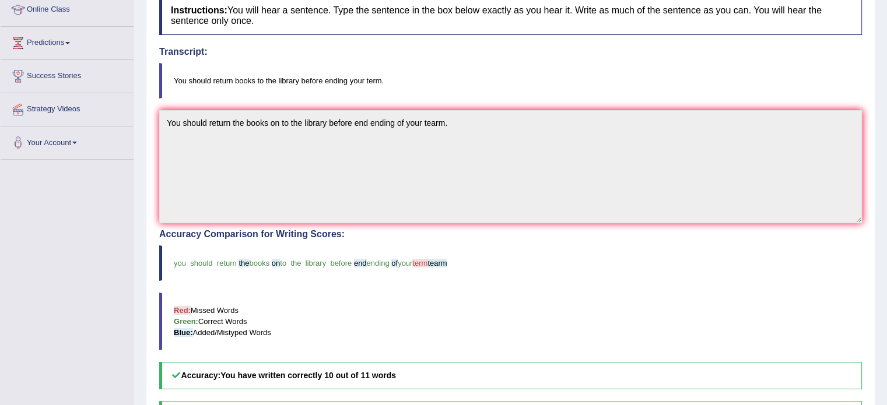
scroll to position [23, 0]
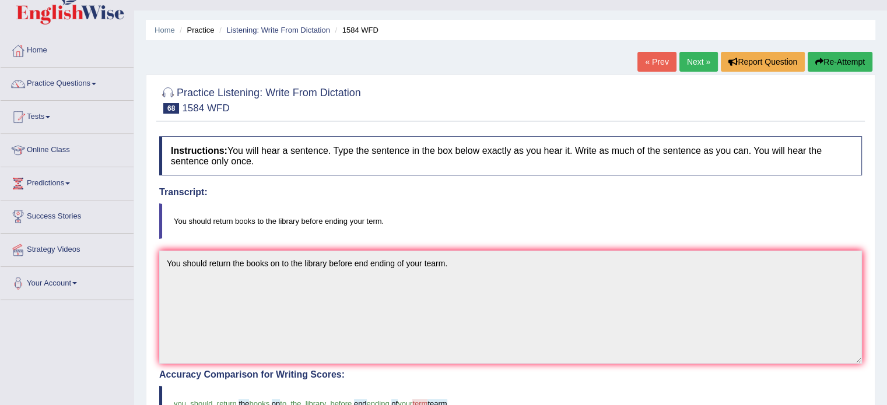
click at [697, 64] on link "Next »" at bounding box center [698, 62] width 38 height 20
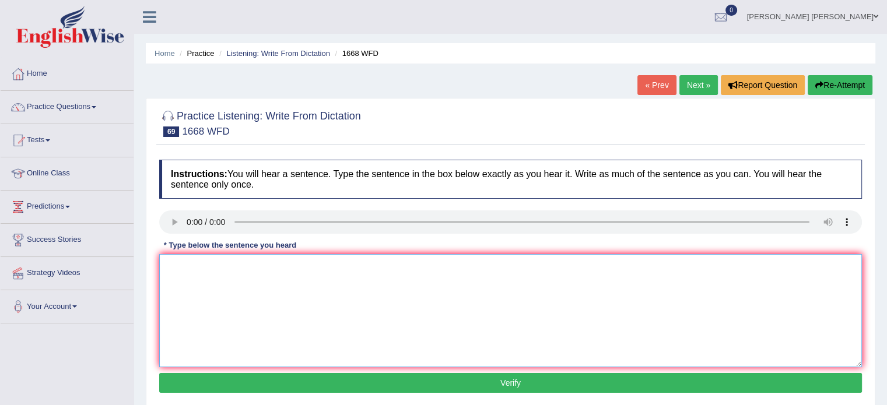
click at [212, 281] on textarea at bounding box center [510, 310] width 703 height 113
click at [176, 267] on textarea "H e is almost" at bounding box center [510, 310] width 703 height 113
click at [220, 262] on textarea "He is almost" at bounding box center [510, 310] width 703 height 113
type textarea "He is almost never in his office."
click at [248, 377] on button "Verify" at bounding box center [510, 383] width 703 height 20
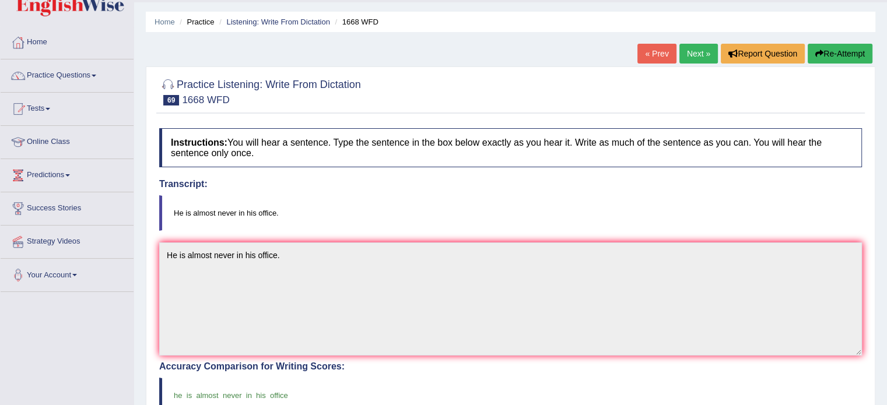
scroll to position [23, 0]
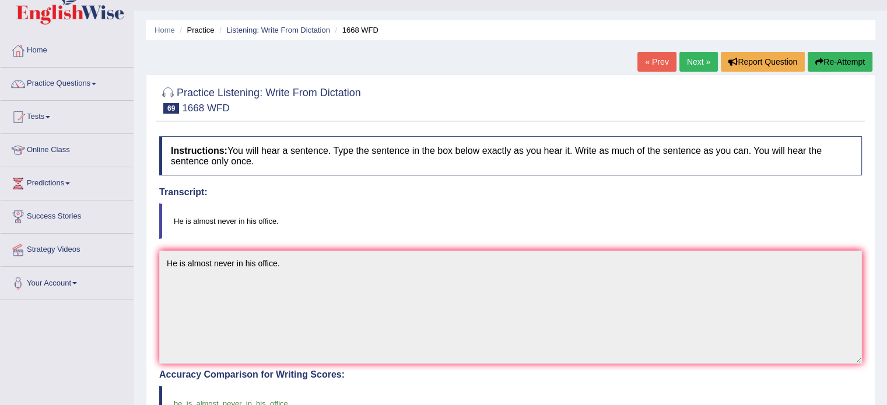
click at [698, 60] on link "Next »" at bounding box center [698, 62] width 38 height 20
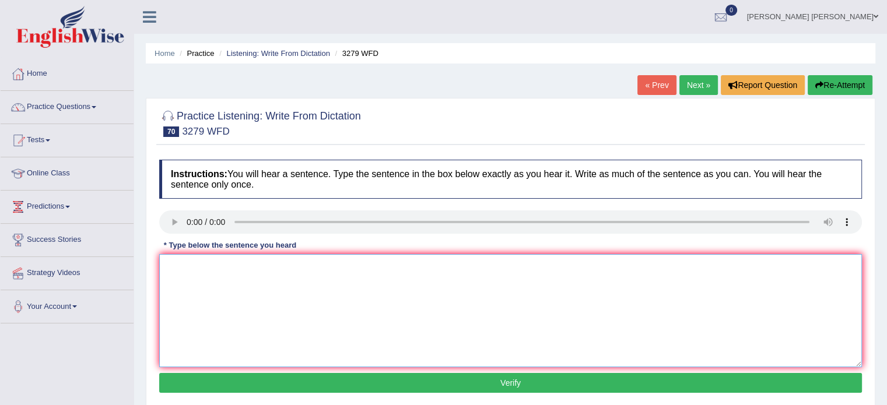
click at [181, 335] on textarea at bounding box center [510, 310] width 703 height 113
type textarea "This is the first example to morden and professional army."
click at [275, 380] on button "Verify" at bounding box center [510, 383] width 703 height 20
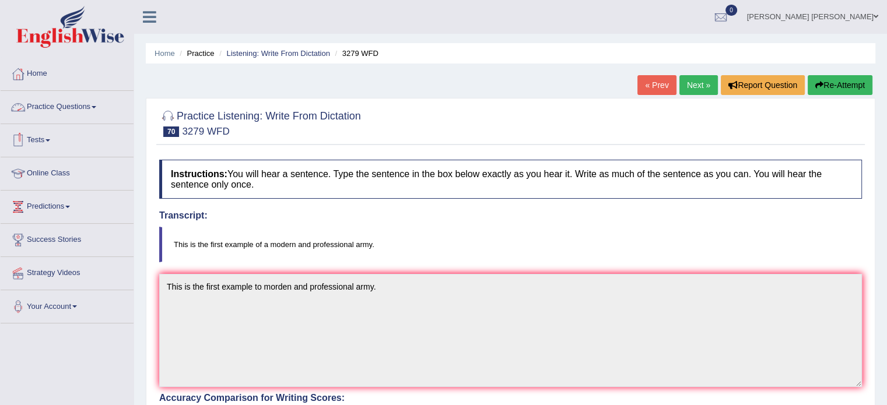
click at [76, 118] on link "Practice Questions" at bounding box center [67, 105] width 133 height 29
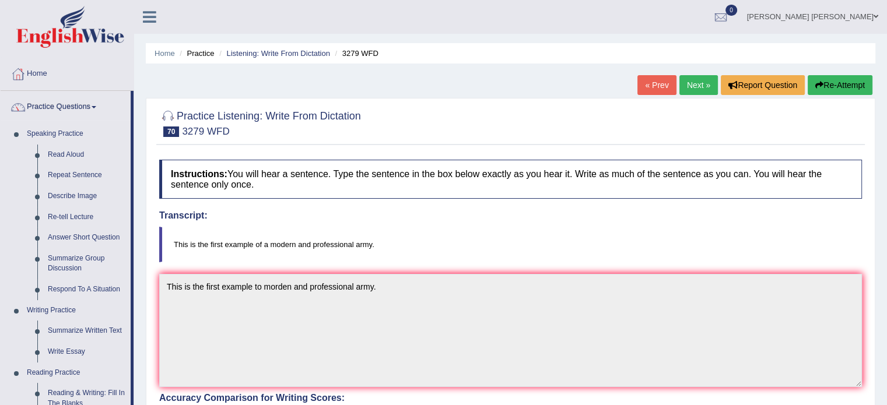
click at [143, 178] on div "Home Practice Listening: Write From Dictation 3279 WFD « Prev Next » Report Que…" at bounding box center [510, 363] width 753 height 726
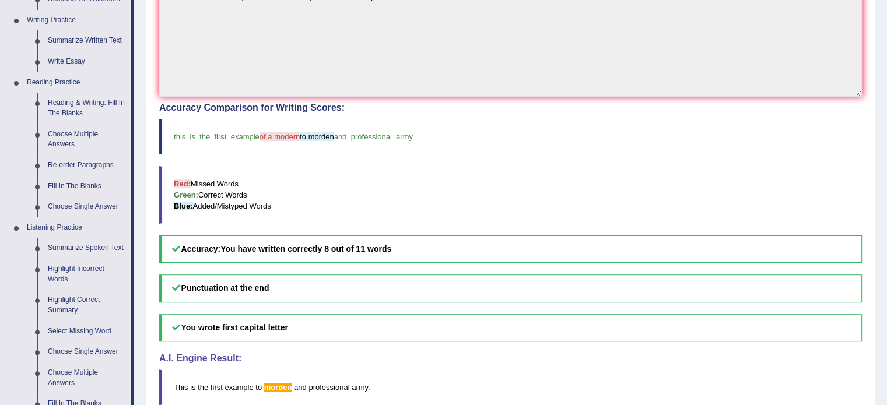
scroll to position [303, 0]
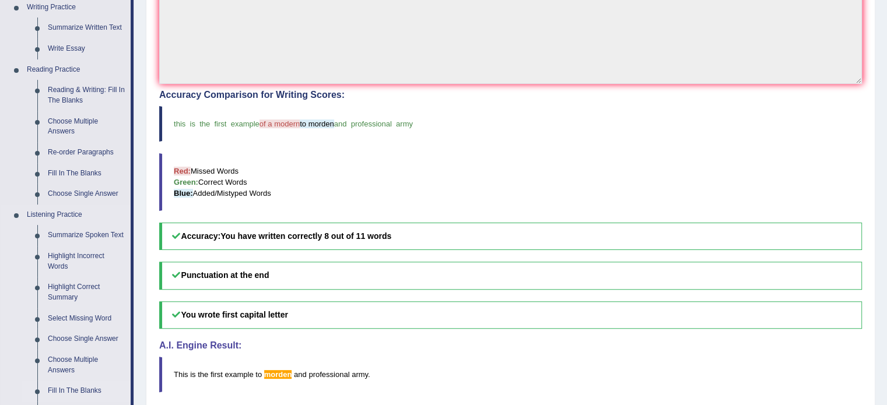
click at [64, 390] on link "Fill In The Blanks" at bounding box center [87, 391] width 88 height 21
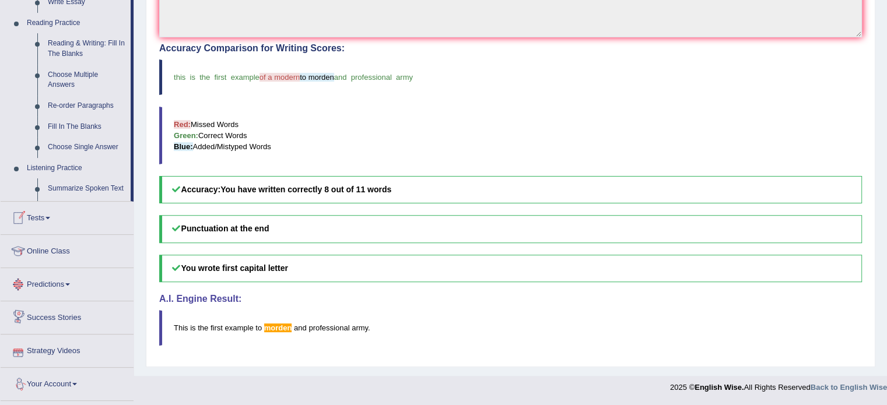
scroll to position [446, 0]
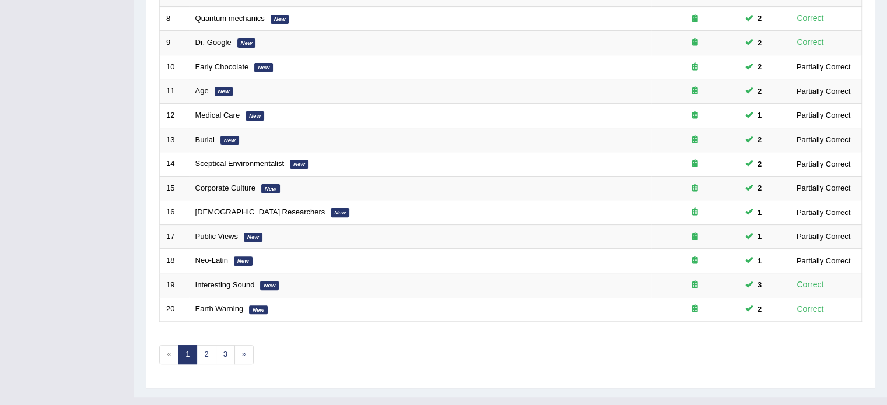
scroll to position [363, 0]
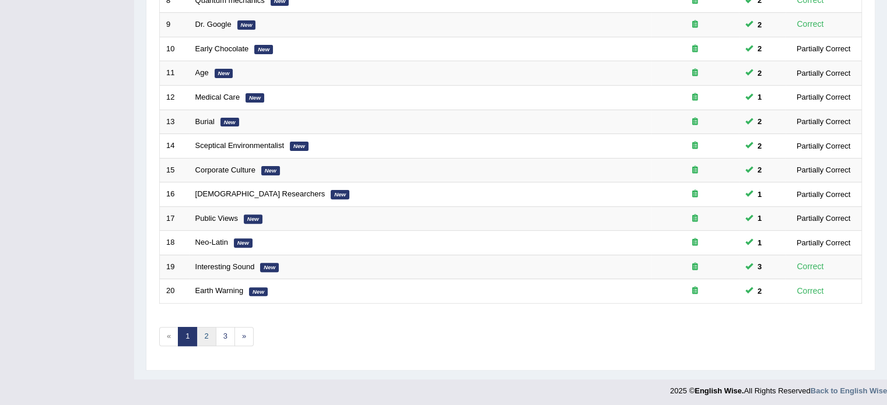
click at [203, 331] on link "2" at bounding box center [206, 336] width 19 height 19
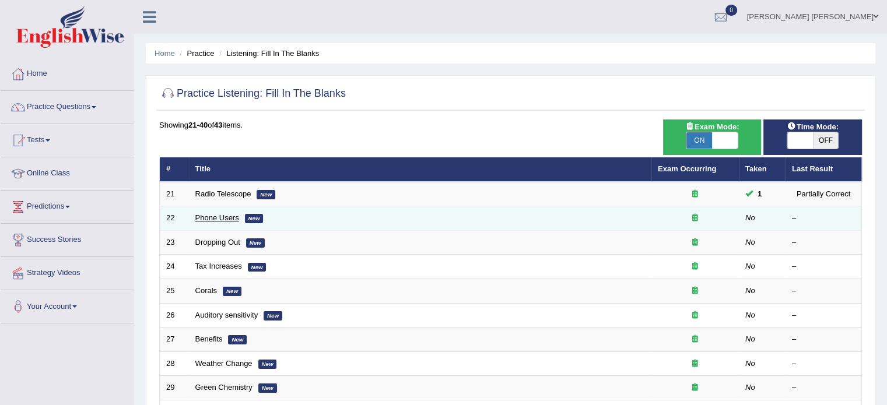
click at [212, 219] on link "Phone Users" at bounding box center [217, 217] width 44 height 9
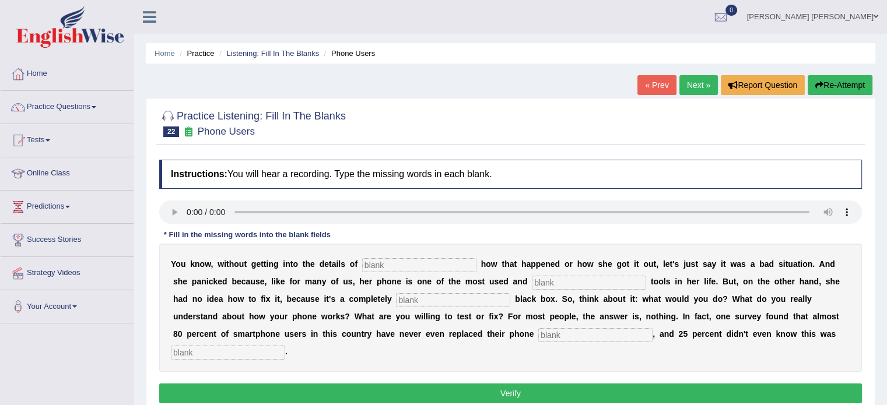
click at [223, 349] on input "text" at bounding box center [228, 353] width 114 height 14
type input "possible"
click at [550, 335] on input "text" at bounding box center [595, 335] width 114 height 14
type input "batteries"
click at [469, 298] on input "text" at bounding box center [453, 300] width 114 height 14
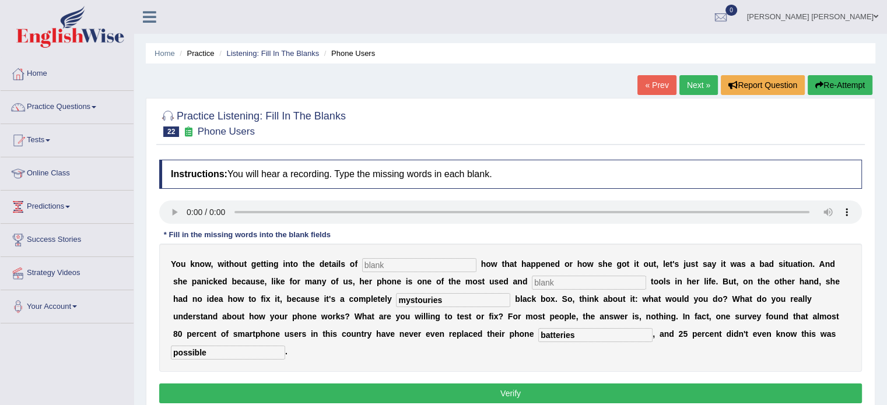
type input "mystouries"
click at [572, 276] on input "text" at bounding box center [589, 283] width 114 height 14
click at [416, 264] on input "text" at bounding box center [419, 265] width 114 height 14
type input "excetly"
click at [582, 279] on input "text" at bounding box center [589, 283] width 114 height 14
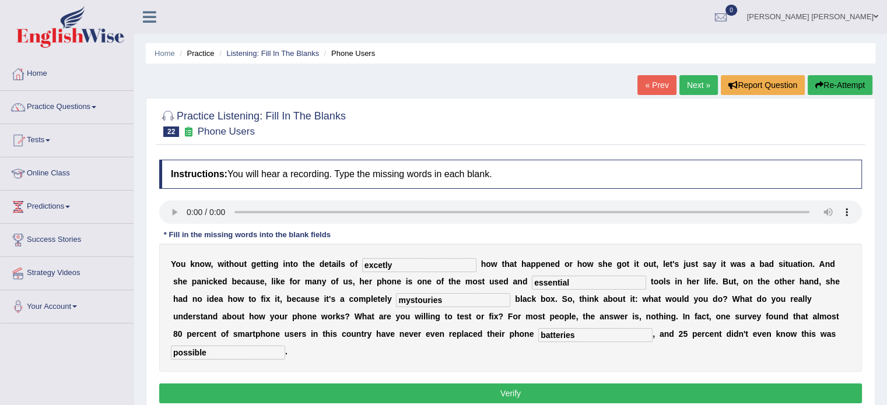
type input "essential"
click at [563, 396] on button "Verify" at bounding box center [510, 394] width 703 height 20
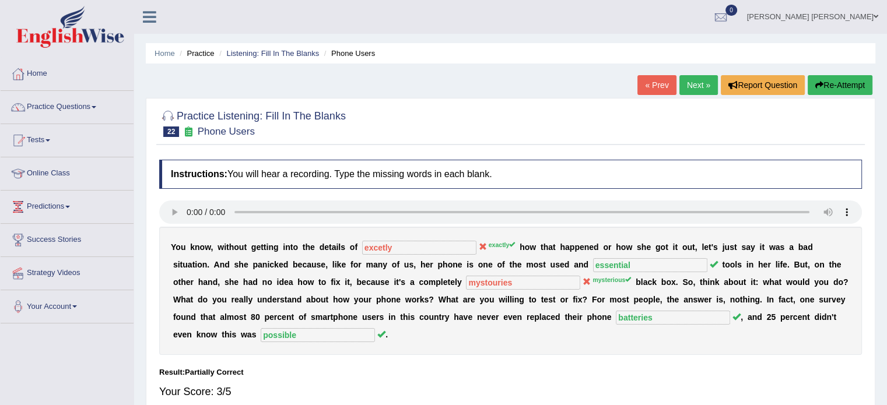
click at [707, 86] on link "Next »" at bounding box center [698, 85] width 38 height 20
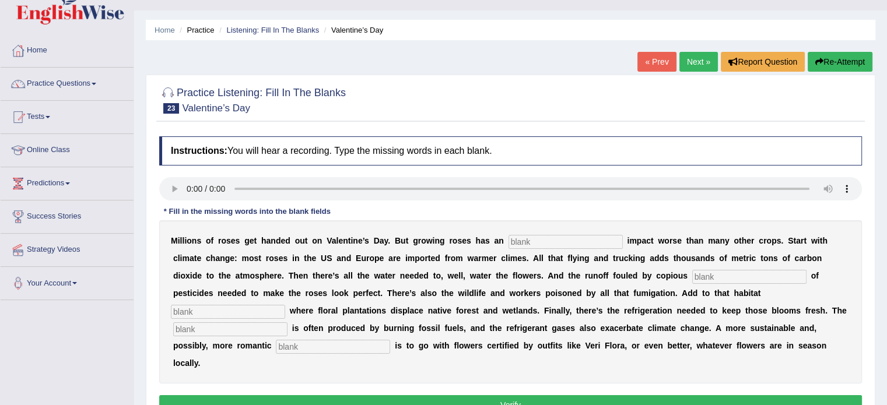
scroll to position [47, 0]
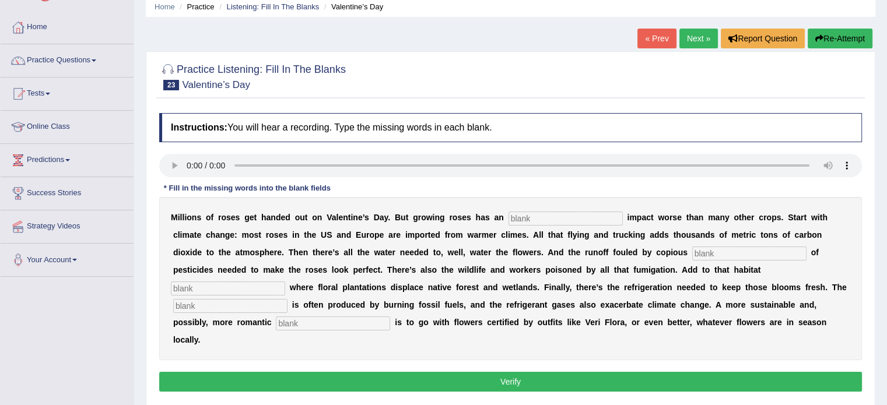
click at [378, 322] on input "text" at bounding box center [333, 324] width 114 height 14
type input "approch"
click at [268, 305] on input "text" at bounding box center [230, 306] width 114 height 14
type input "electricity"
click at [237, 287] on input "text" at bounding box center [228, 289] width 114 height 14
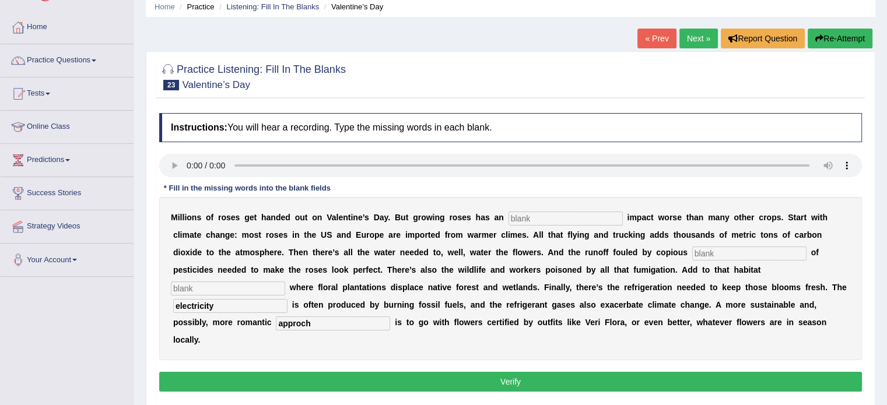
click at [213, 282] on input "text" at bounding box center [228, 289] width 114 height 14
type input "distruction"
click at [567, 209] on div "M i l l i o n s o f r o s e s g e t h a n d e d o u t o n V a l e n t i n e ’ s…" at bounding box center [510, 278] width 703 height 163
click at [562, 218] on input "text" at bounding box center [565, 219] width 114 height 14
type input "environmental"
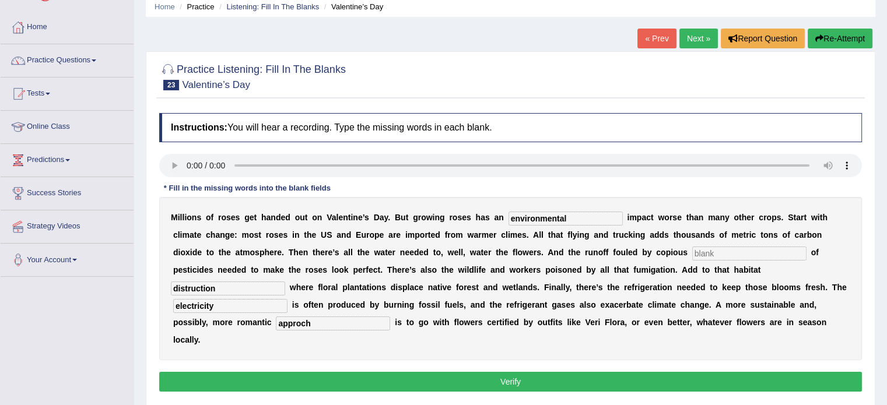
click at [709, 251] on input "text" at bounding box center [749, 254] width 114 height 14
type input "quantity"
click at [696, 380] on button "Verify" at bounding box center [510, 382] width 703 height 20
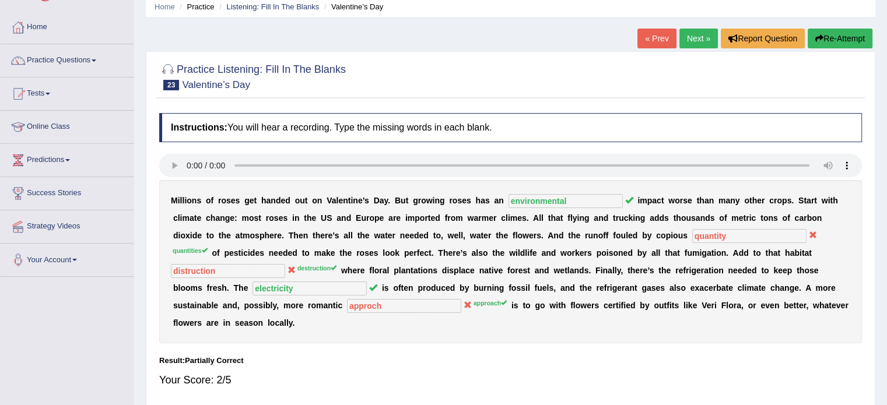
click at [816, 33] on button "Re-Attempt" at bounding box center [840, 39] width 65 height 20
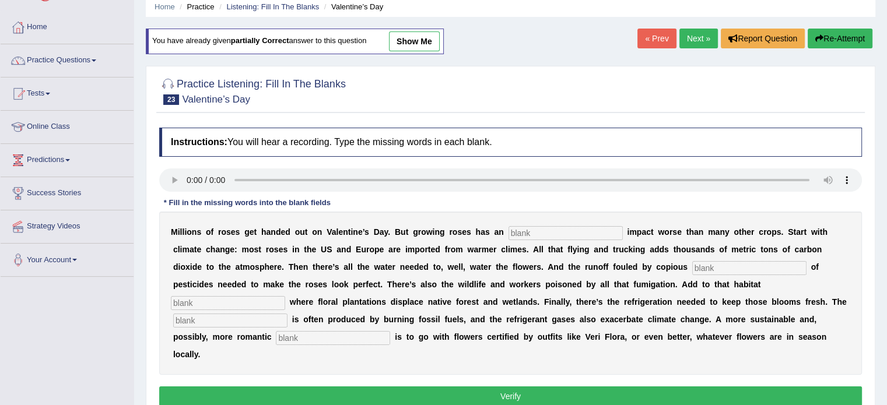
click at [716, 264] on input "text" at bounding box center [749, 268] width 114 height 14
type input "quantaties"
click at [603, 230] on input "text" at bounding box center [565, 233] width 114 height 14
type input "environmental"
click at [206, 304] on input "text" at bounding box center [228, 303] width 114 height 14
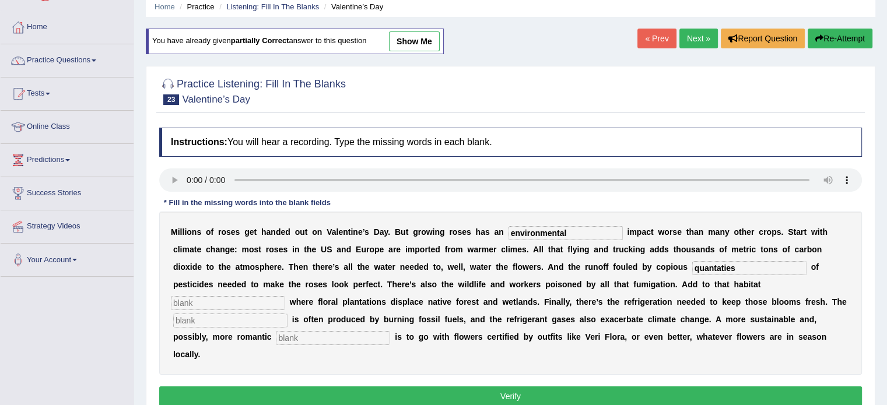
click at [322, 338] on input "text" at bounding box center [333, 338] width 114 height 14
type input "approach"
click at [236, 317] on input "text" at bounding box center [230, 321] width 114 height 14
type input "electricity"
click at [221, 305] on input "text" at bounding box center [228, 303] width 114 height 14
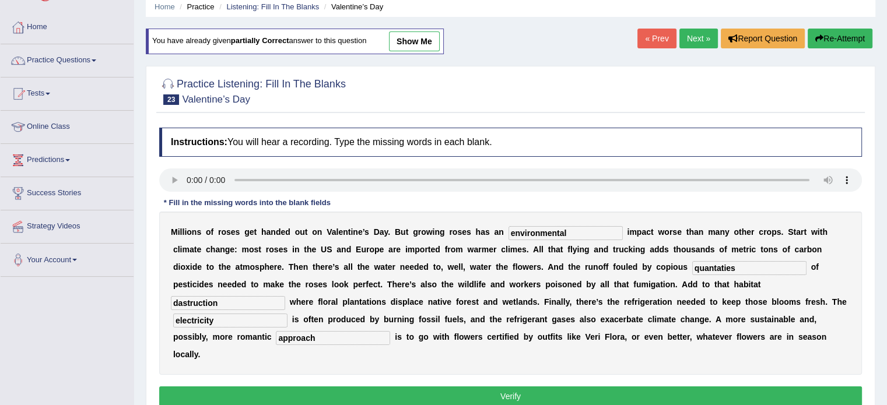
type input "dastruction"
click at [204, 399] on button "Verify" at bounding box center [510, 397] width 703 height 20
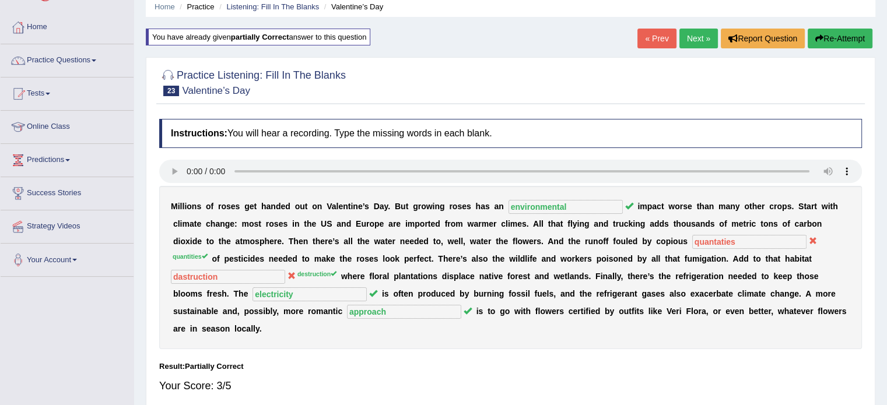
click at [700, 38] on link "Next »" at bounding box center [698, 39] width 38 height 20
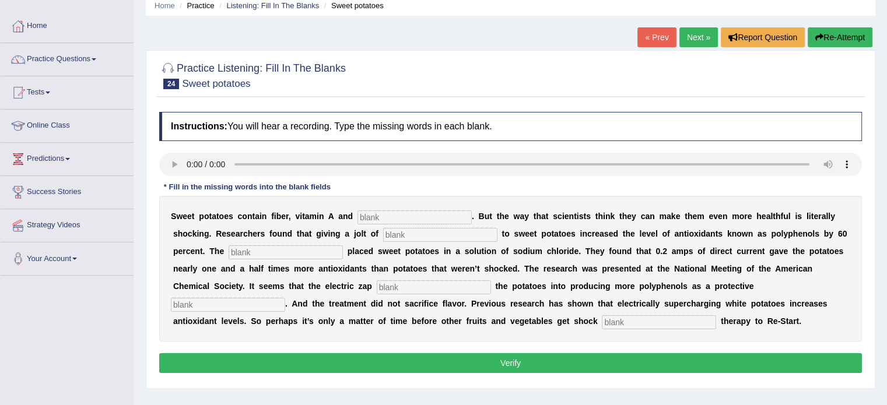
scroll to position [70, 0]
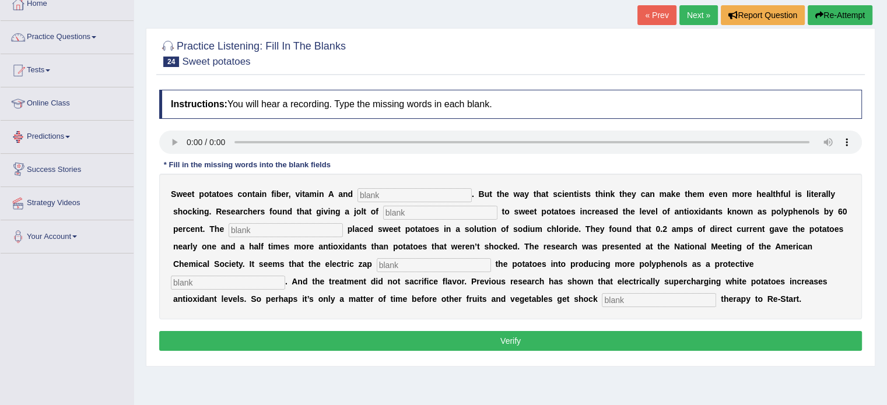
click at [620, 296] on input "text" at bounding box center [659, 300] width 114 height 14
type input "counted"
click at [240, 278] on input "text" at bounding box center [228, 283] width 114 height 14
type input "machenisam"
click at [398, 263] on input "text" at bounding box center [434, 265] width 114 height 14
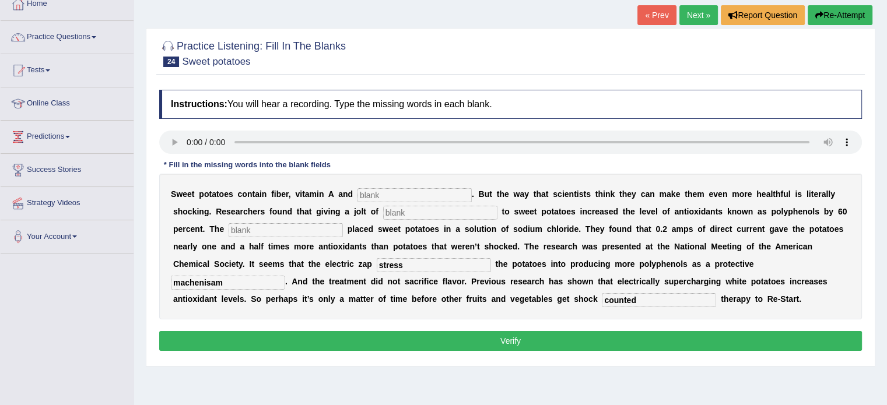
type input "stress"
click at [310, 231] on input "text" at bounding box center [286, 230] width 114 height 14
type input "investigaters"
click at [397, 206] on input "text" at bounding box center [440, 213] width 114 height 14
type input "electricity"
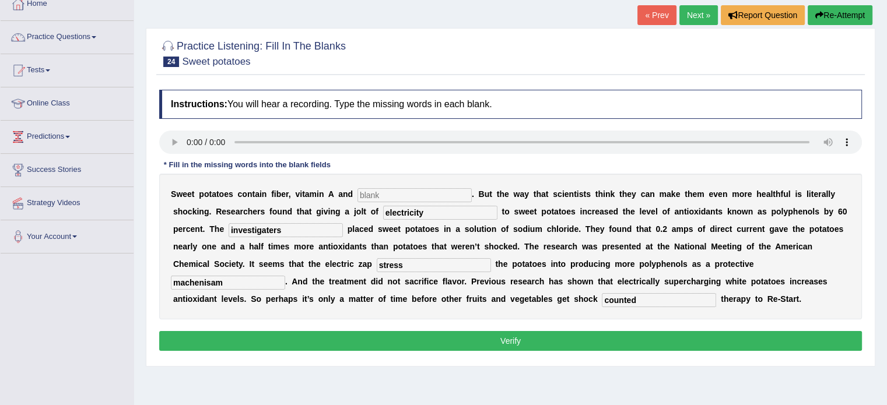
click at [392, 188] on input "text" at bounding box center [414, 195] width 114 height 14
type input "calcium"
click at [331, 335] on button "Verify" at bounding box center [510, 341] width 703 height 20
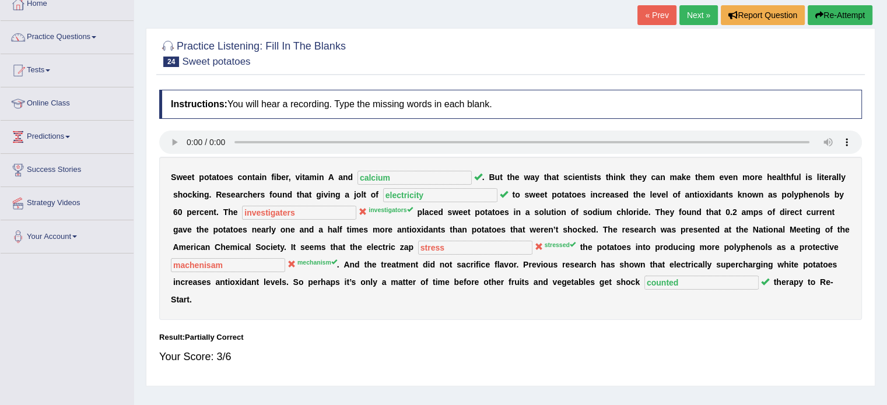
click at [854, 16] on button "Re-Attempt" at bounding box center [840, 15] width 65 height 20
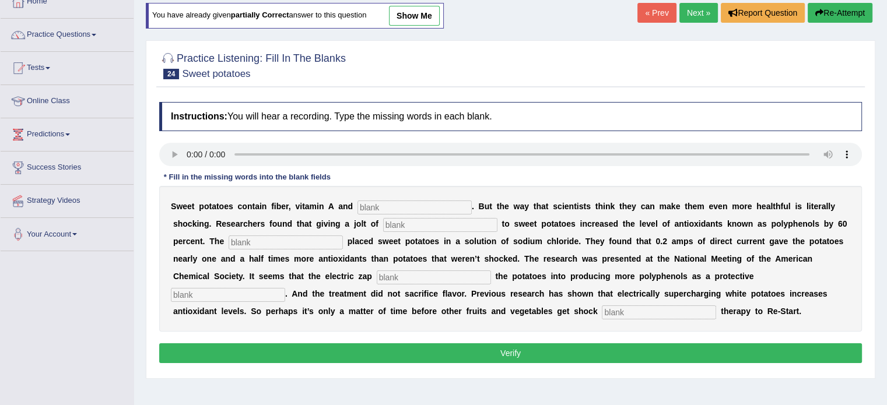
scroll to position [70, 0]
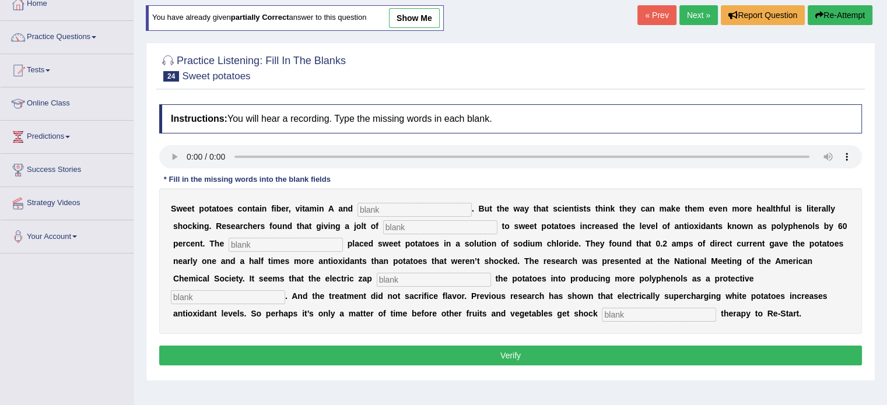
click at [432, 208] on input "text" at bounding box center [414, 210] width 114 height 14
type input "calcium"
click at [426, 217] on div "S w e e t p o t a t o e s c o n t a i n f i b e r , v i t a m i n A a n d calci…" at bounding box center [510, 261] width 703 height 146
click at [422, 222] on input "text" at bounding box center [440, 227] width 114 height 14
type input "electricity"
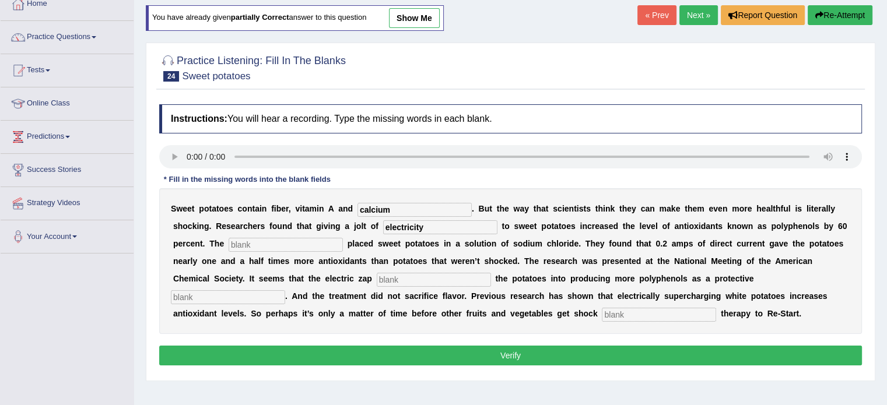
click at [642, 314] on input "text" at bounding box center [659, 315] width 114 height 14
type input "counted"
click at [274, 242] on input "text" at bounding box center [286, 245] width 114 height 14
type input "investigater"
click at [394, 275] on input "text" at bounding box center [434, 280] width 114 height 14
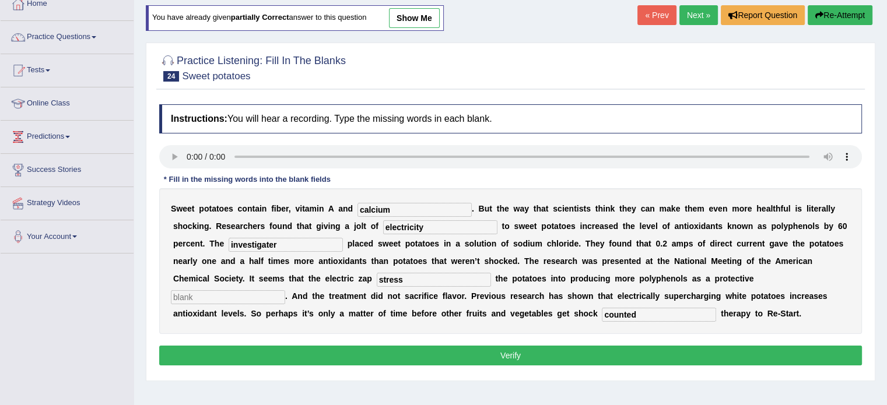
type input "stress"
click at [258, 293] on input "text" at bounding box center [228, 297] width 114 height 14
type input "mechanisam"
click at [233, 342] on div "Instructions: You will hear a recording. Type the missing words in each blank. …" at bounding box center [510, 237] width 708 height 276
click at [231, 349] on button "Verify" at bounding box center [510, 356] width 703 height 20
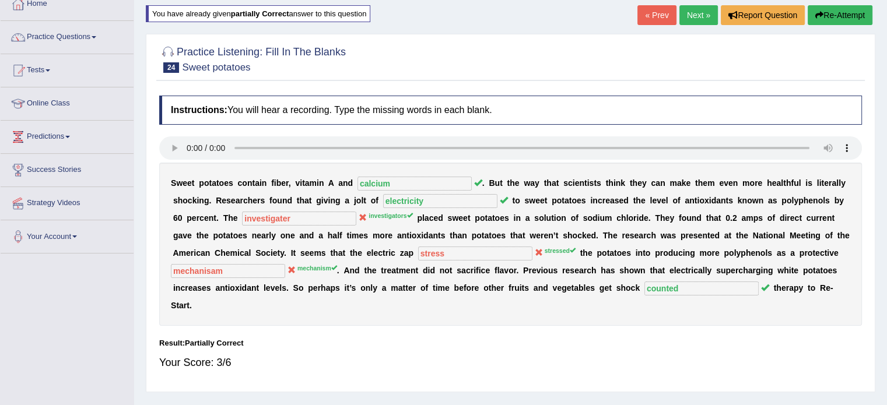
click at [704, 6] on link "Next »" at bounding box center [698, 15] width 38 height 20
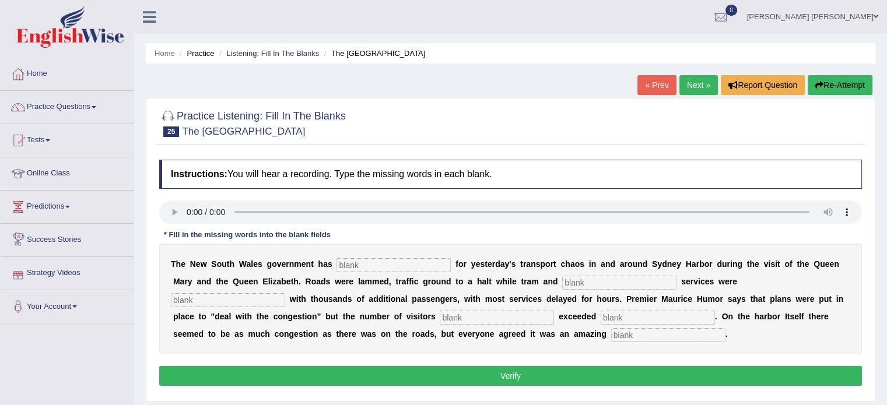
click at [335, 259] on b at bounding box center [334, 263] width 5 height 9
click at [343, 259] on input "text" at bounding box center [393, 265] width 114 height 14
type input "apolize"
click at [577, 279] on input "text" at bounding box center [619, 283] width 114 height 14
type input "ferry"
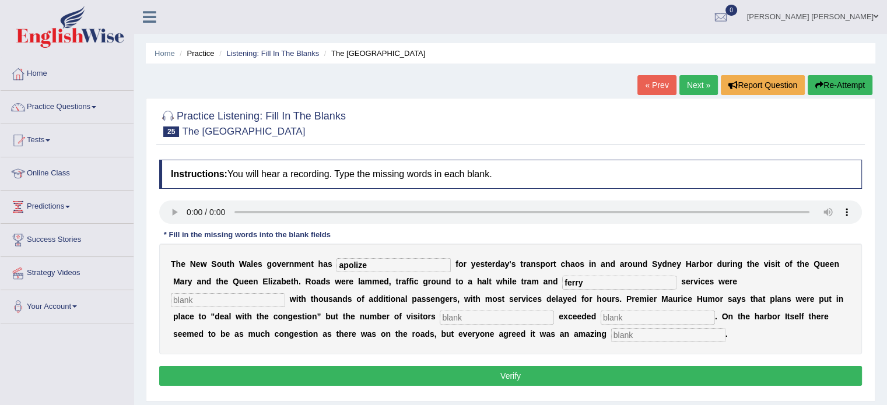
click at [283, 293] on input "text" at bounding box center [228, 300] width 114 height 14
type input "swapt"
click at [529, 315] on input "text" at bounding box center [497, 318] width 114 height 14
click at [611, 313] on input "text" at bounding box center [658, 318] width 114 height 14
click at [515, 311] on input "expactations" at bounding box center [497, 318] width 114 height 14
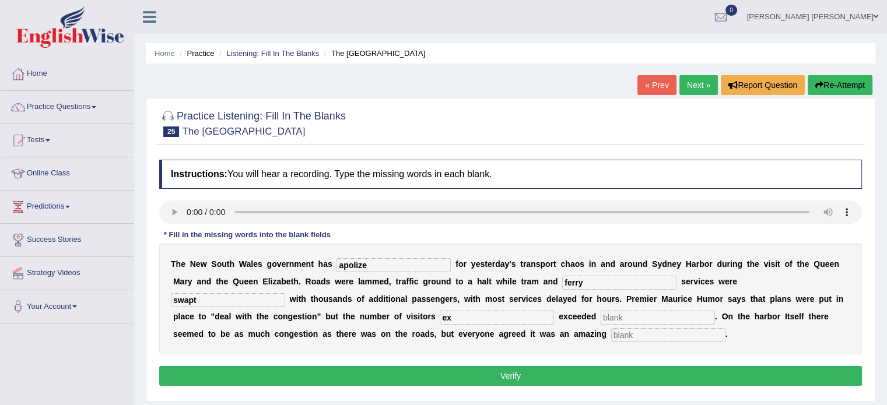
type input "e"
type input "well"
click at [629, 316] on input "text" at bounding box center [658, 318] width 114 height 14
type input "expactations"
click at [628, 328] on input "text" at bounding box center [668, 335] width 114 height 14
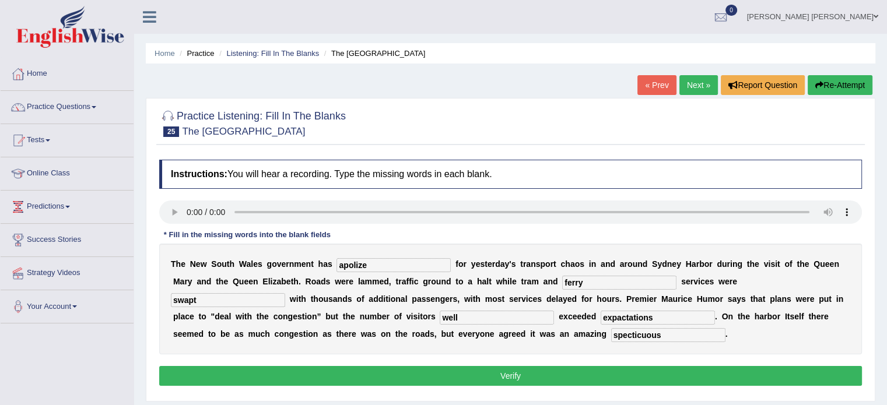
type input "specticuous"
click at [605, 367] on button "Verify" at bounding box center [510, 376] width 703 height 20
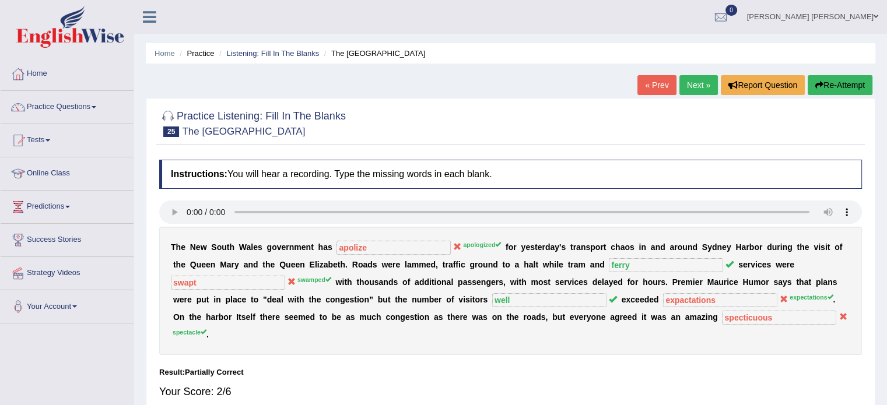
click at [844, 80] on button "Re-Attempt" at bounding box center [840, 85] width 65 height 20
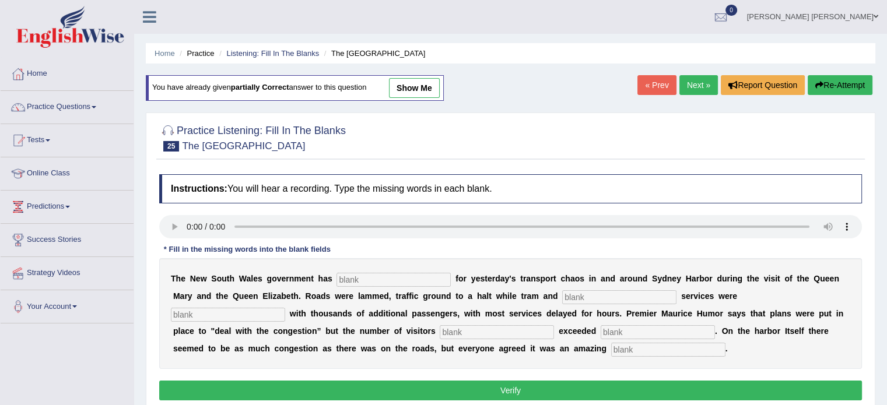
click at [393, 282] on input "text" at bounding box center [393, 280] width 114 height 14
type input "apologized"
click at [618, 298] on input "text" at bounding box center [619, 297] width 114 height 14
type input "feery"
click at [191, 320] on input "text" at bounding box center [228, 315] width 114 height 14
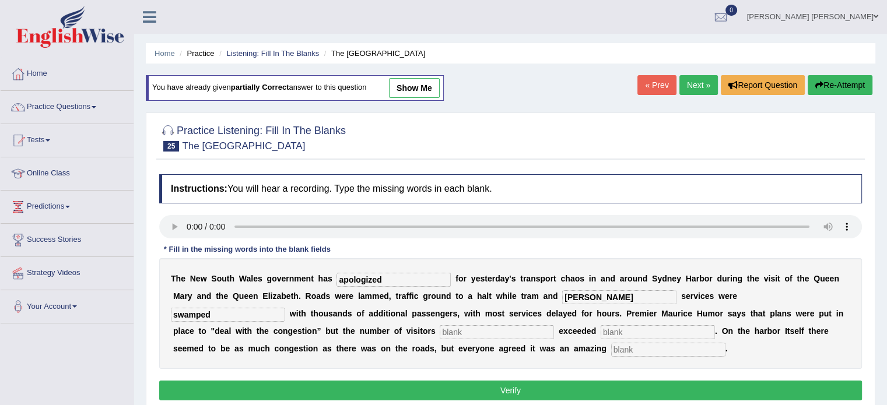
type input "swamped"
click at [454, 335] on input "w" at bounding box center [497, 332] width 114 height 14
type input "well"
click at [610, 327] on input "text" at bounding box center [658, 332] width 114 height 14
click at [633, 333] on input "expectetions" at bounding box center [658, 332] width 114 height 14
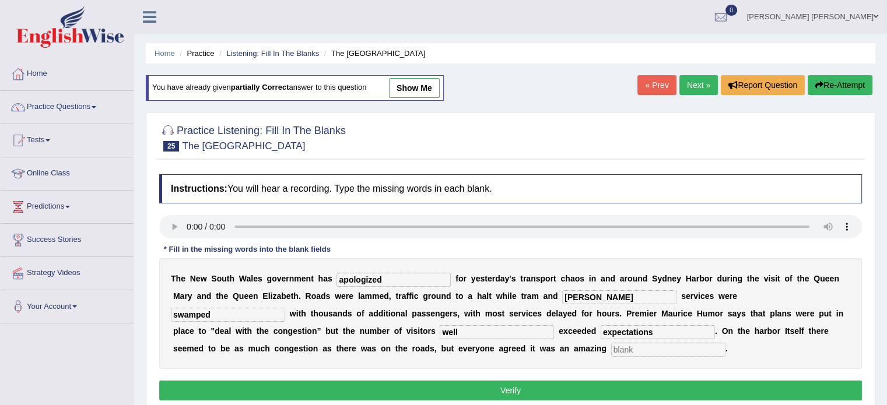
type input "expectations"
click at [641, 349] on input "text" at bounding box center [668, 350] width 114 height 14
type input "spectcuous"
click at [657, 385] on button "Verify" at bounding box center [510, 391] width 703 height 20
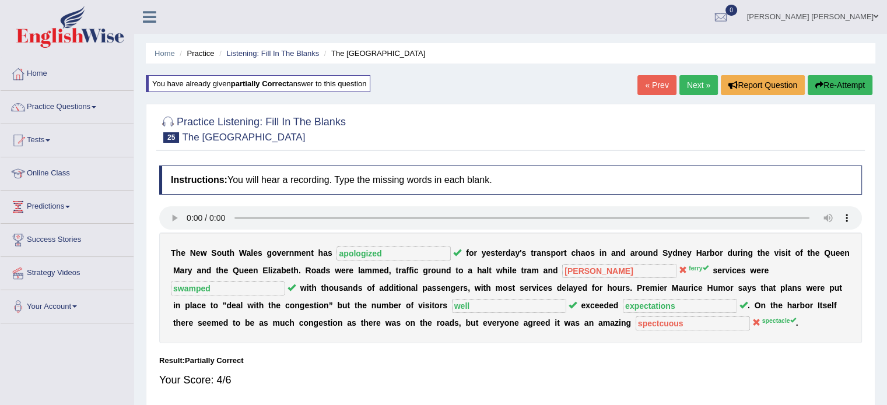
click at [679, 77] on link "Next »" at bounding box center [698, 85] width 38 height 20
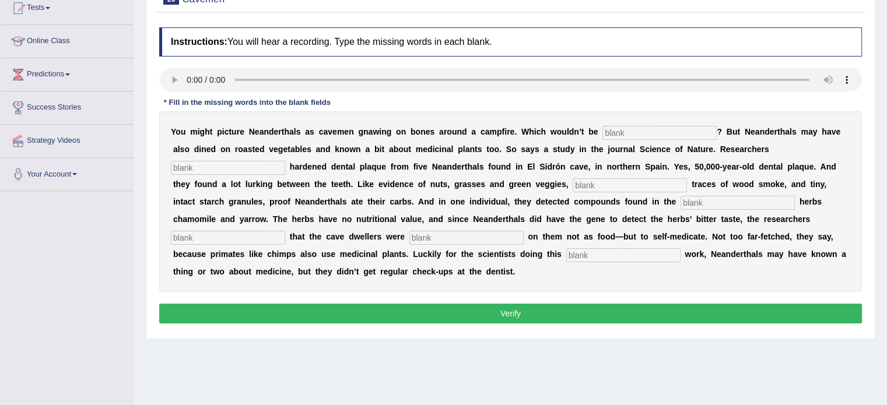
scroll to position [163, 0]
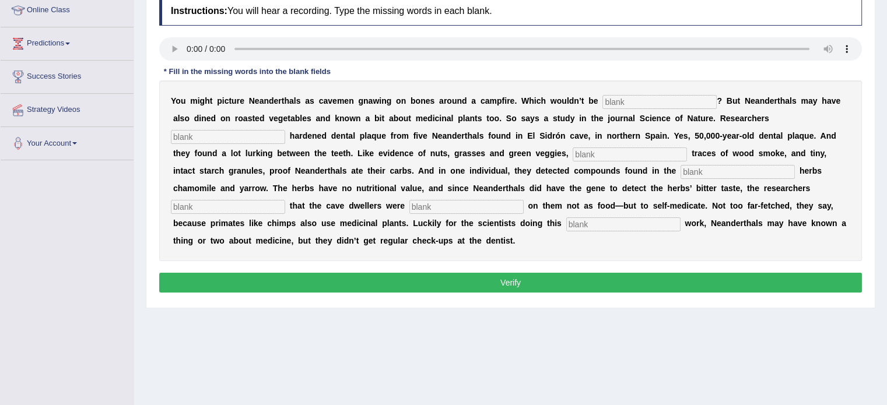
click at [648, 100] on input "text" at bounding box center [659, 102] width 114 height 14
type input "inaccurate"
click at [191, 132] on input "text" at bounding box center [228, 137] width 114 height 14
type input "analyies"
click at [580, 152] on input "text" at bounding box center [630, 155] width 114 height 14
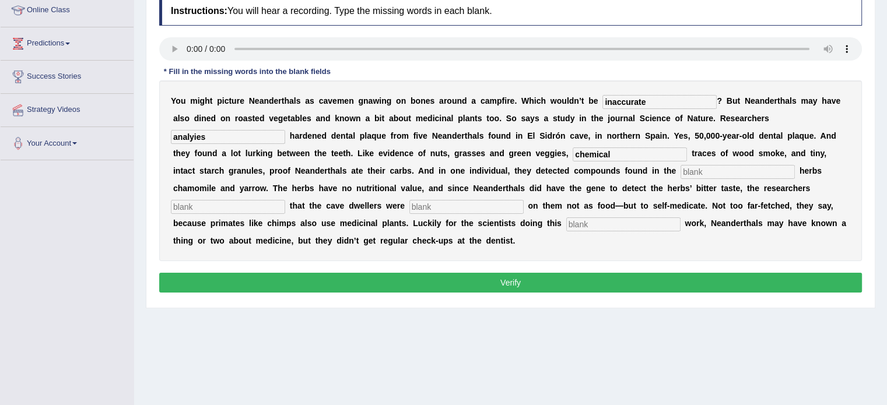
type input "chemical"
click at [696, 171] on input "text" at bounding box center [738, 172] width 114 height 14
type input "medicinal"
drag, startPoint x: 458, startPoint y: 209, endPoint x: 292, endPoint y: 198, distance: 166.6
click at [292, 198] on div "Y o u m i g h t p i c t u r e N e a n d e r t h a l s a s c a v e m e n g n a w…" at bounding box center [510, 170] width 703 height 181
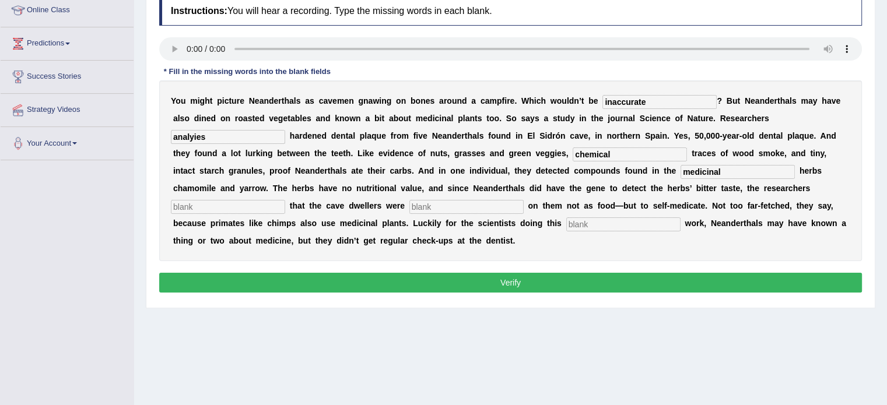
click at [278, 206] on input "text" at bounding box center [228, 207] width 114 height 14
type input "speculate"
click at [447, 207] on input "text" at bounding box center [466, 207] width 114 height 14
type input "munching"
click at [573, 219] on input "text" at bounding box center [623, 225] width 114 height 14
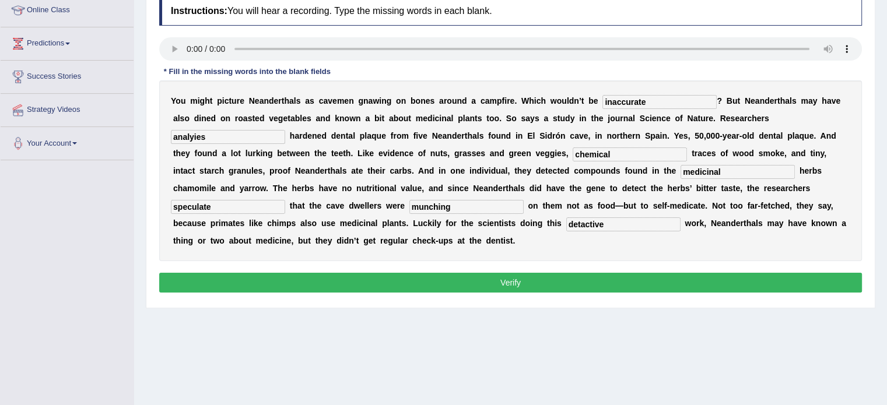
type input "detactive"
click at [527, 280] on button "Verify" at bounding box center [510, 283] width 703 height 20
